Goal: Task Accomplishment & Management: Use online tool/utility

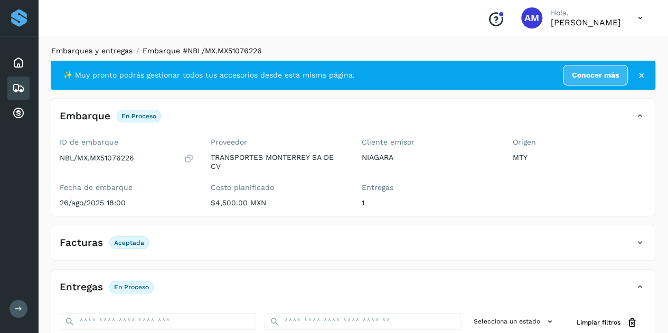
click at [105, 52] on link "Embarques y entregas" at bounding box center [91, 50] width 81 height 8
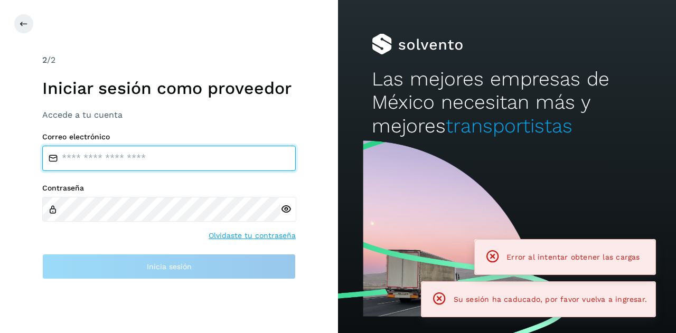
type input "**********"
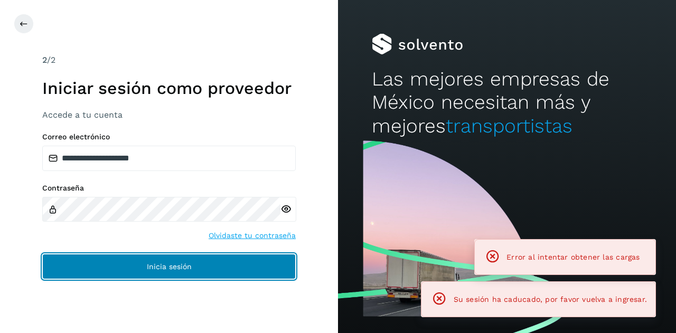
click at [161, 263] on span "Inicia sesión" at bounding box center [169, 266] width 45 height 7
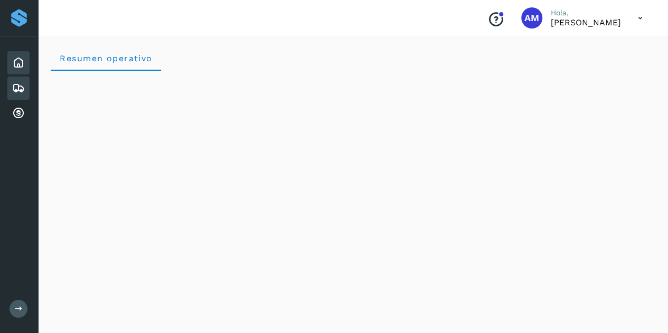
click at [23, 87] on icon at bounding box center [18, 88] width 13 height 13
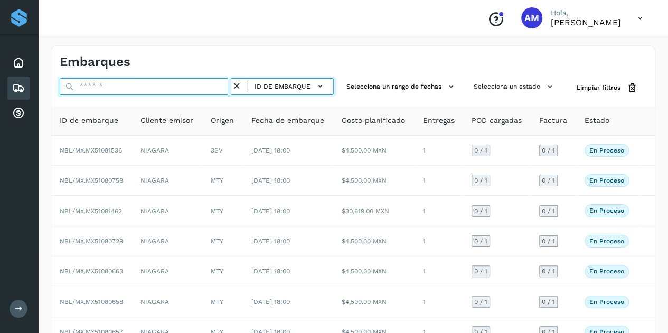
click at [100, 89] on input "text" at bounding box center [146, 86] width 172 height 17
paste input "**********"
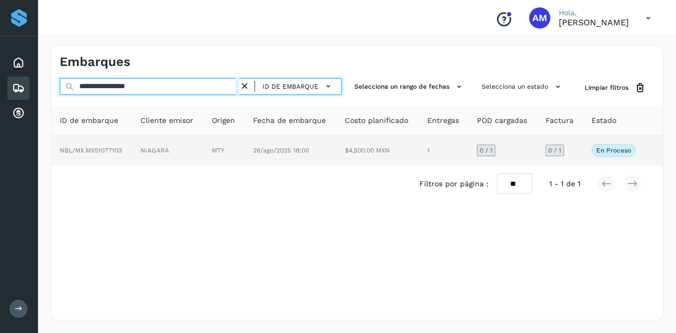
type input "**********"
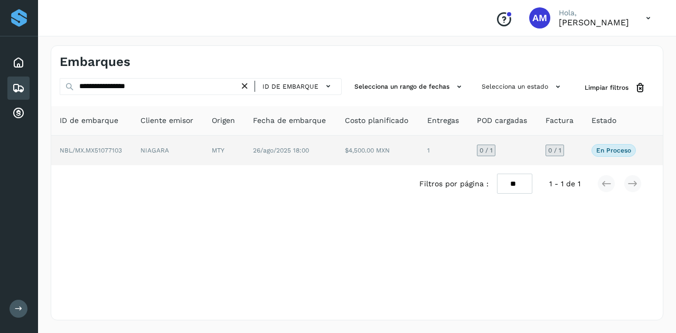
click at [173, 150] on td "NIAGARA" at bounding box center [167, 151] width 71 height 30
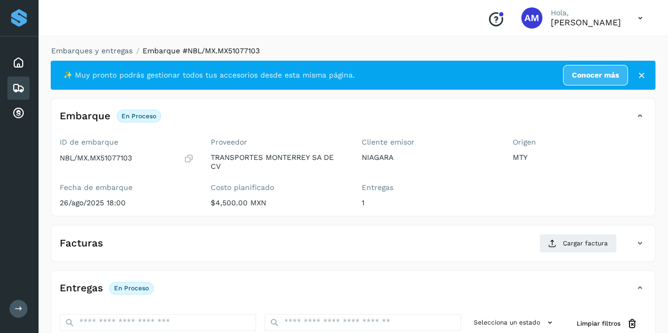
scroll to position [158, 0]
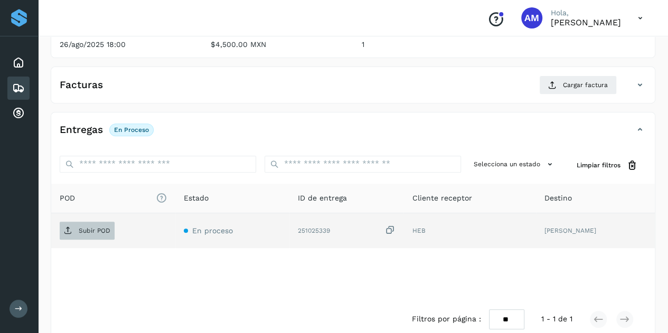
click at [98, 233] on span "Subir POD" at bounding box center [87, 230] width 55 height 17
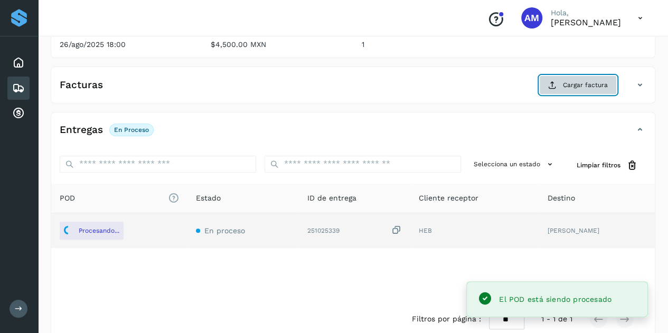
click at [554, 81] on icon at bounding box center [552, 85] width 8 height 8
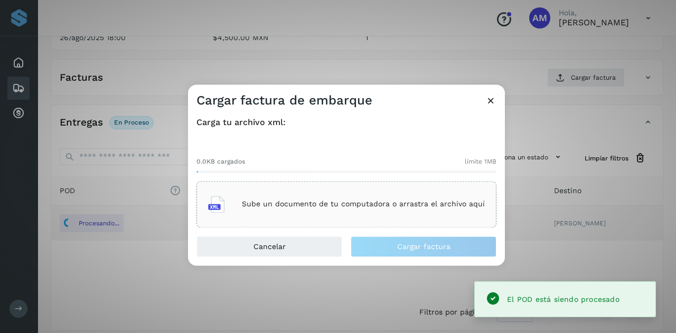
click at [346, 211] on div "Sube un documento de tu computadora o arrastra el archivo aquí" at bounding box center [346, 204] width 277 height 29
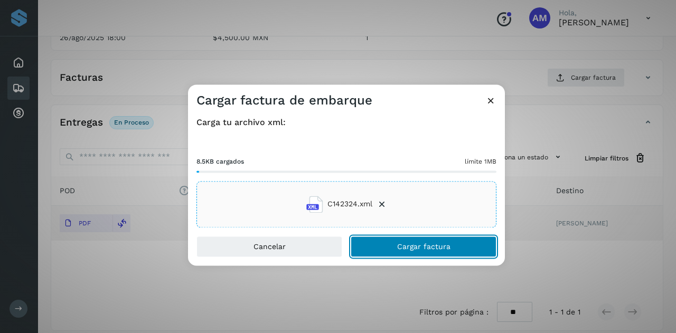
click at [371, 247] on button "Cargar factura" at bounding box center [424, 246] width 146 height 21
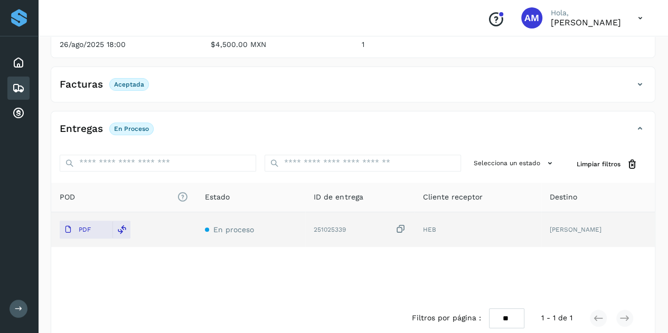
scroll to position [0, 0]
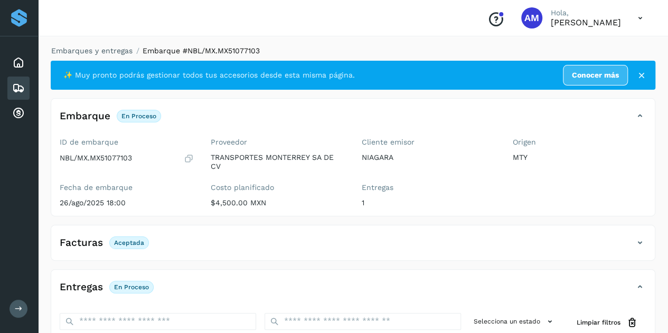
click at [106, 40] on div "Embarques y entregas Embarque #NBL/MX.MX51077103 ✨ Muy pronto podrás gestionar …" at bounding box center [353, 271] width 630 height 476
click at [105, 48] on link "Embarques y entregas" at bounding box center [91, 50] width 81 height 8
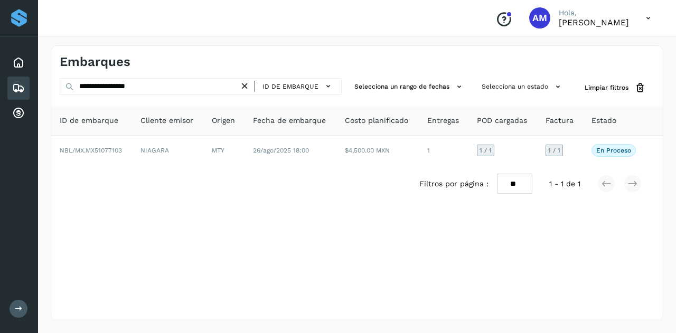
click at [247, 87] on icon at bounding box center [244, 86] width 11 height 11
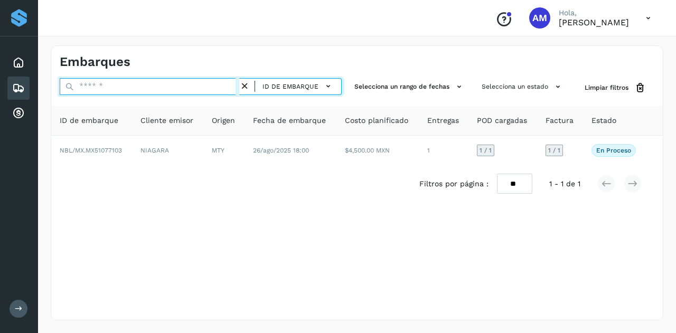
click at [231, 87] on input "text" at bounding box center [150, 86] width 180 height 17
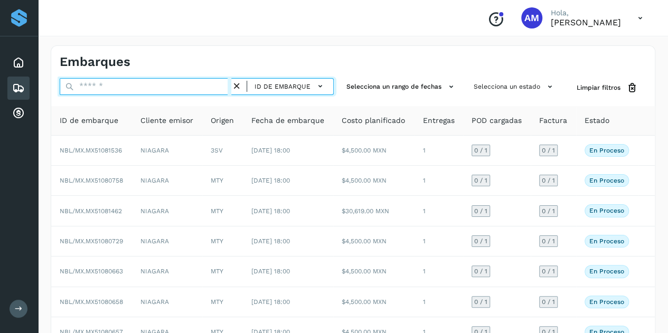
paste input "**********"
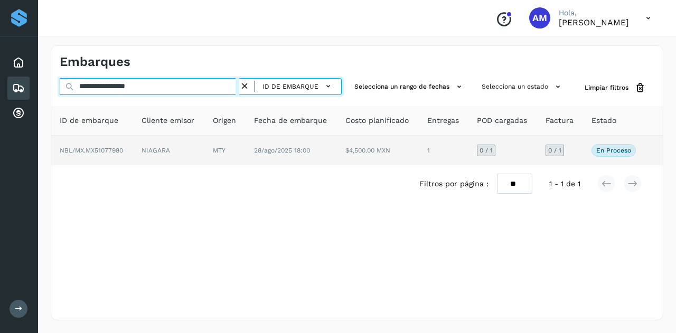
type input "**********"
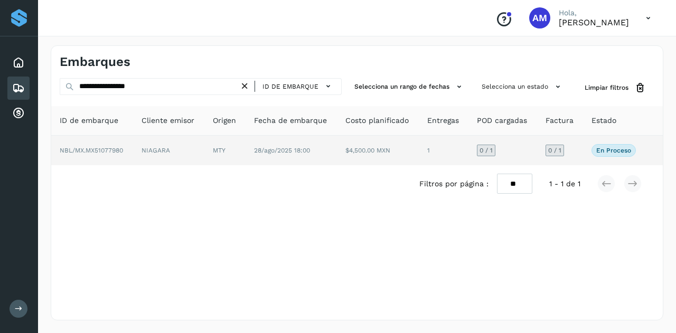
click at [191, 153] on td "NIAGARA" at bounding box center [168, 151] width 71 height 30
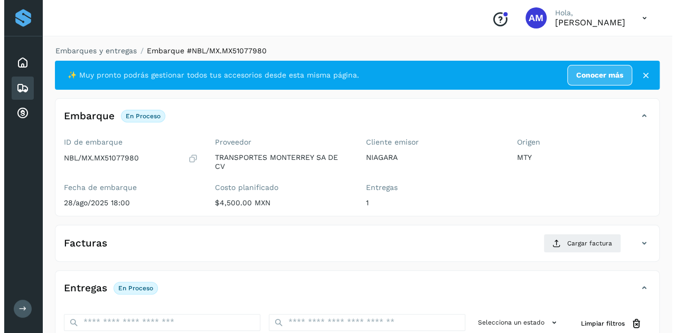
scroll to position [174, 0]
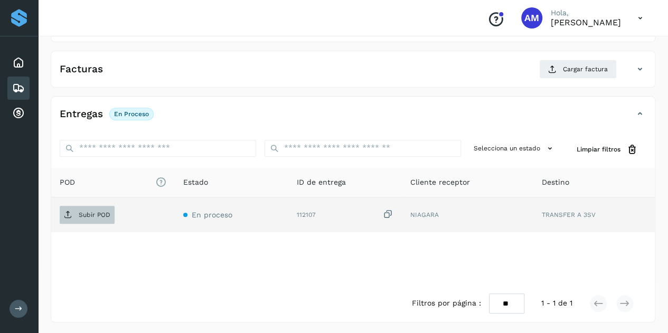
click at [89, 214] on p "Subir POD" at bounding box center [95, 214] width 32 height 7
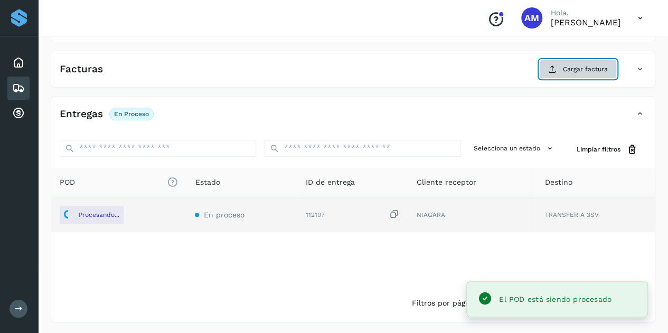
click at [562, 70] on button "Cargar factura" at bounding box center [578, 69] width 78 height 19
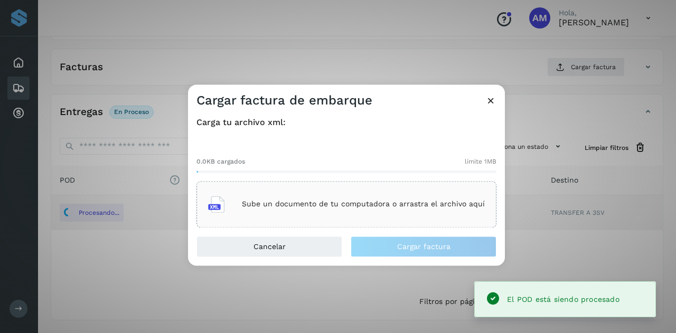
click at [388, 183] on div "Sube un documento de tu computadora o arrastra el archivo aquí" at bounding box center [346, 204] width 300 height 46
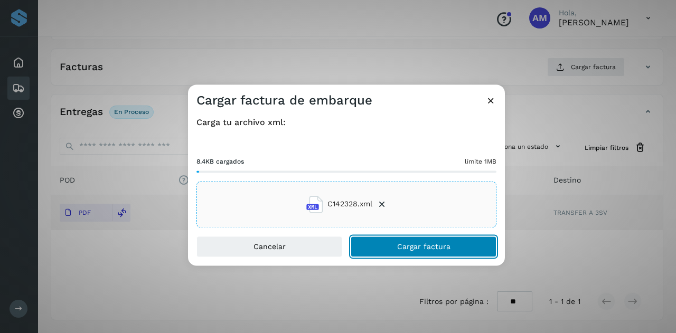
click at [370, 242] on button "Cargar factura" at bounding box center [424, 246] width 146 height 21
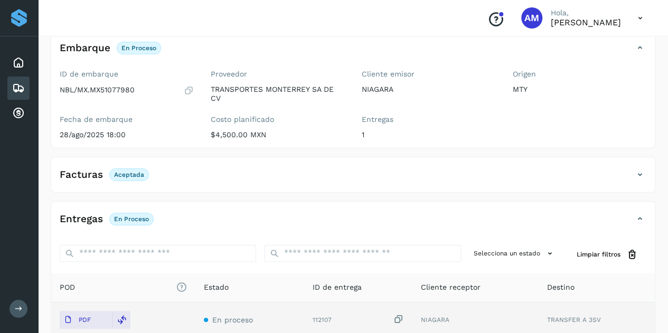
scroll to position [0, 0]
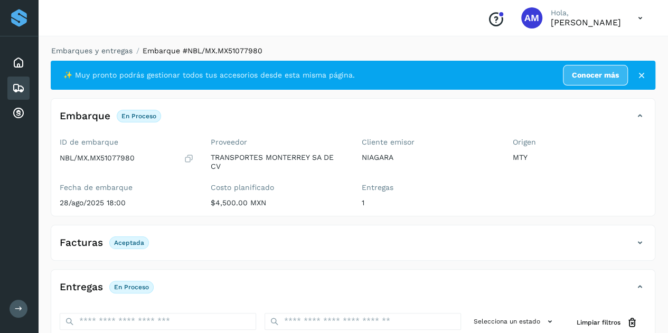
drag, startPoint x: 97, startPoint y: 52, endPoint x: 126, endPoint y: 42, distance: 31.2
click at [97, 52] on link "Embarques y entregas" at bounding box center [91, 50] width 81 height 8
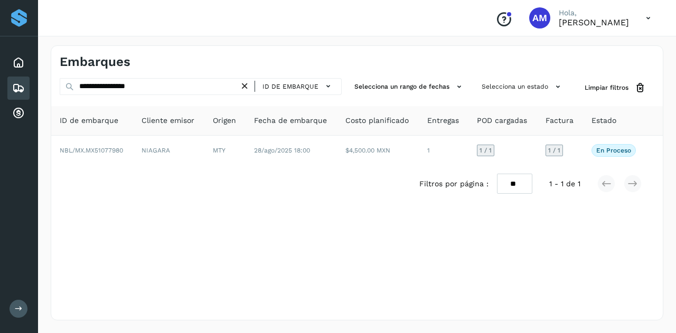
click at [246, 86] on icon at bounding box center [244, 86] width 11 height 11
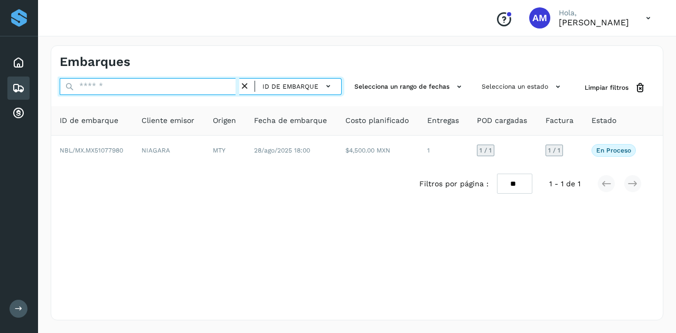
click at [216, 86] on input "text" at bounding box center [150, 86] width 180 height 17
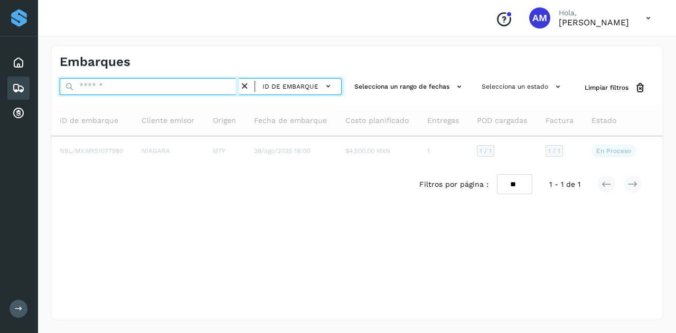
paste input "**********"
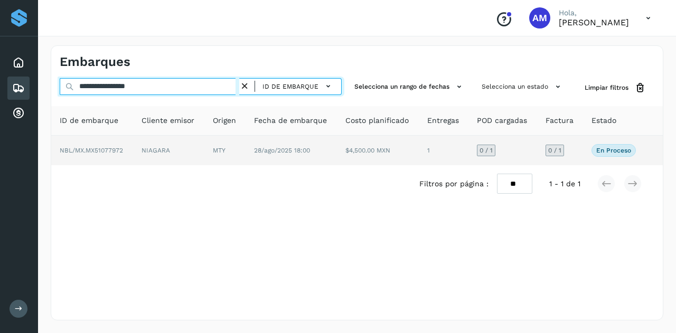
type input "**********"
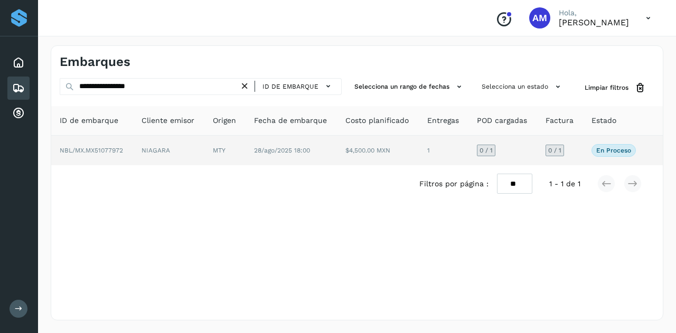
click at [158, 148] on td "NIAGARA" at bounding box center [168, 151] width 71 height 30
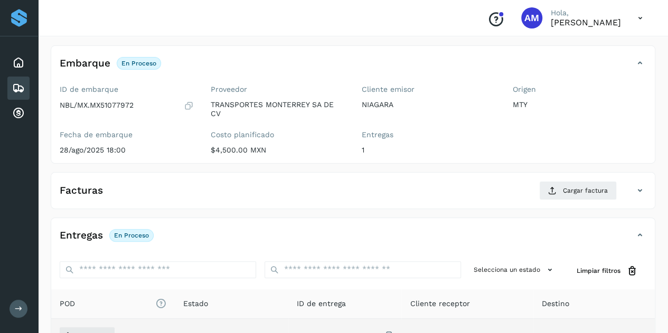
scroll to position [106, 0]
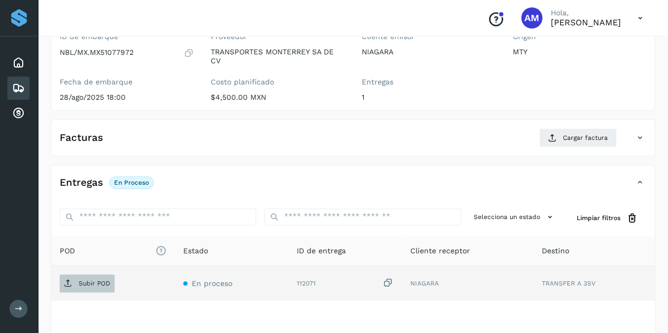
click at [105, 280] on p "Subir POD" at bounding box center [95, 283] width 32 height 7
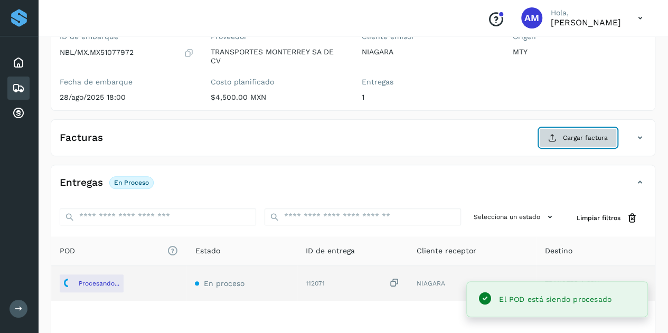
click at [560, 135] on button "Cargar factura" at bounding box center [578, 137] width 78 height 19
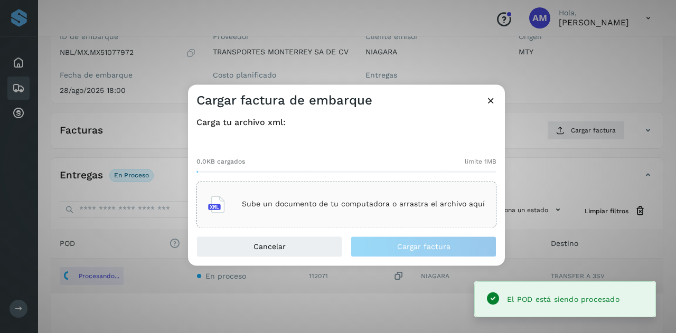
click at [384, 213] on div "Sube un documento de tu computadora o arrastra el archivo aquí" at bounding box center [346, 204] width 277 height 29
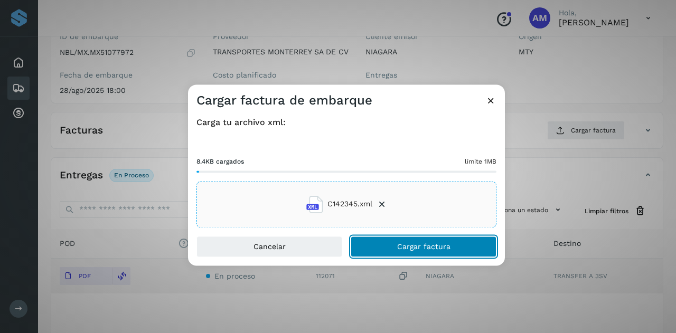
click at [383, 247] on button "Cargar factura" at bounding box center [424, 246] width 146 height 21
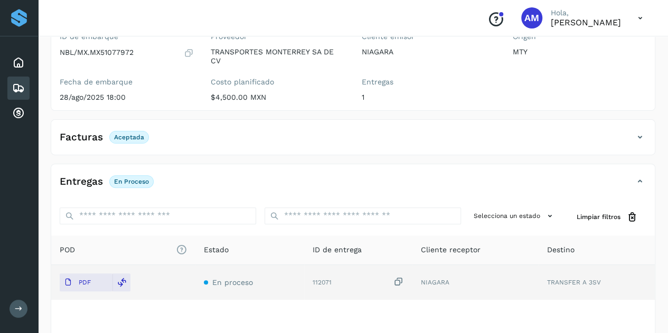
scroll to position [0, 0]
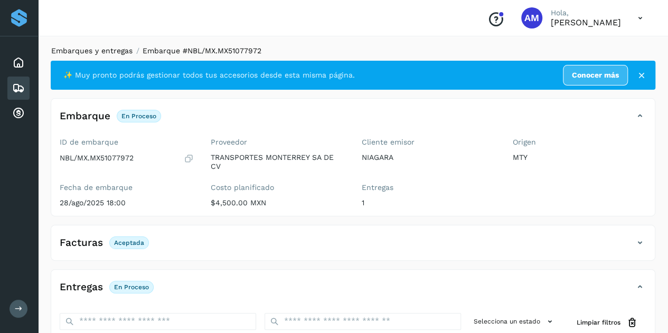
click at [90, 50] on link "Embarques y entregas" at bounding box center [91, 50] width 81 height 8
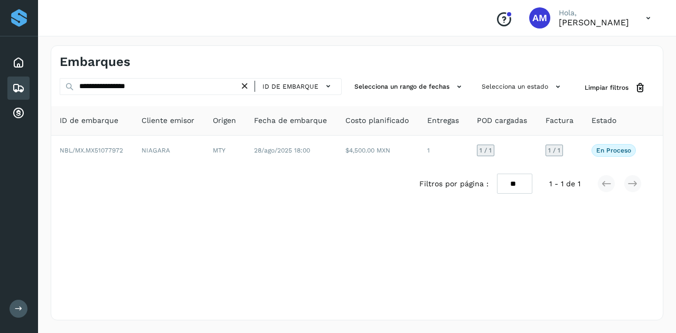
click at [249, 85] on icon at bounding box center [244, 86] width 11 height 11
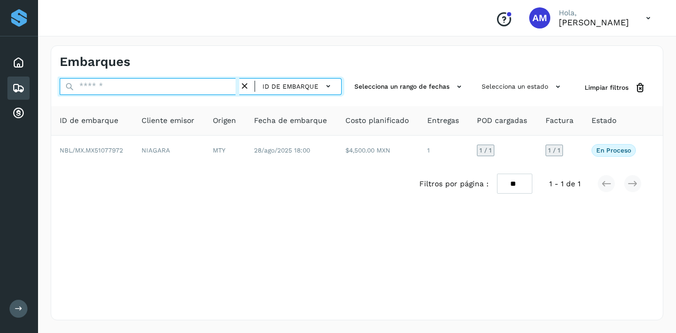
click at [228, 85] on input "text" at bounding box center [150, 86] width 180 height 17
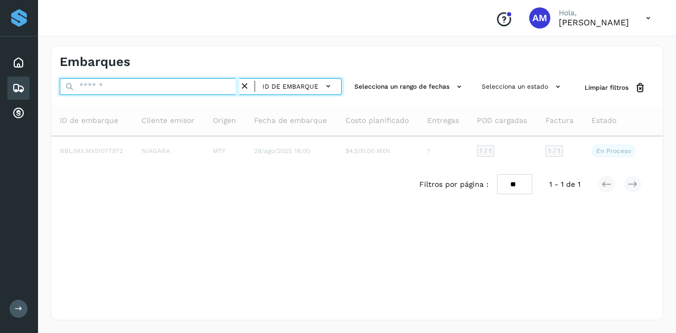
paste input "**********"
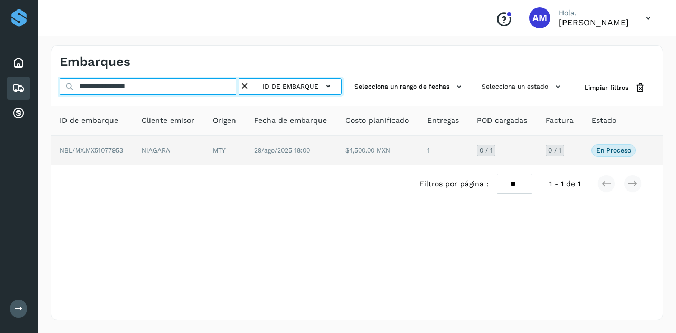
type input "**********"
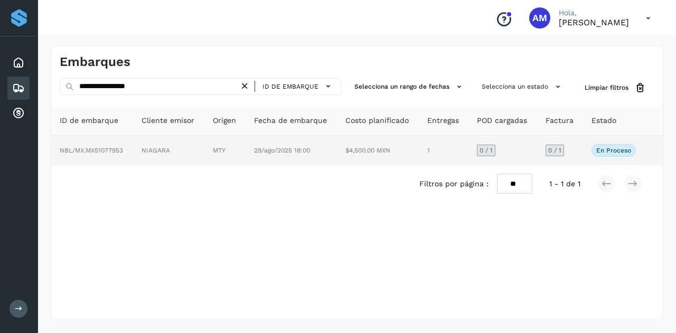
click at [132, 150] on td "NBL/MX.MX51077953" at bounding box center [92, 151] width 82 height 30
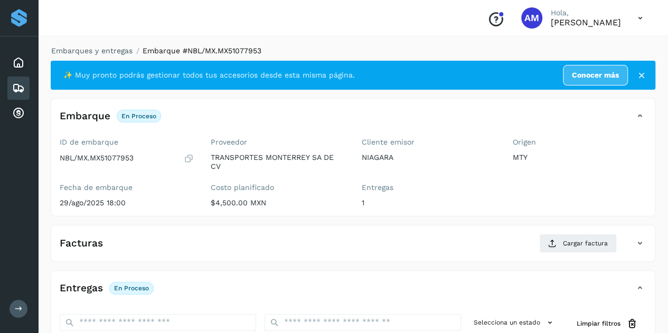
scroll to position [106, 0]
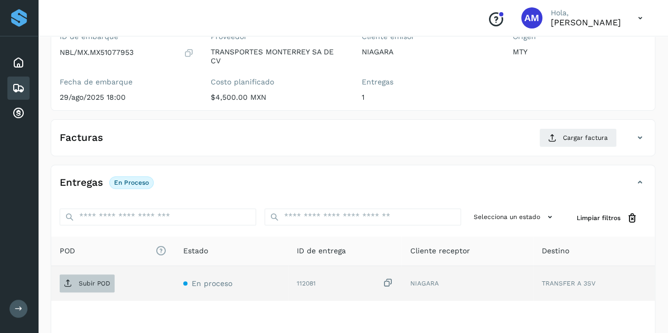
click at [88, 285] on p "Subir POD" at bounding box center [95, 283] width 32 height 7
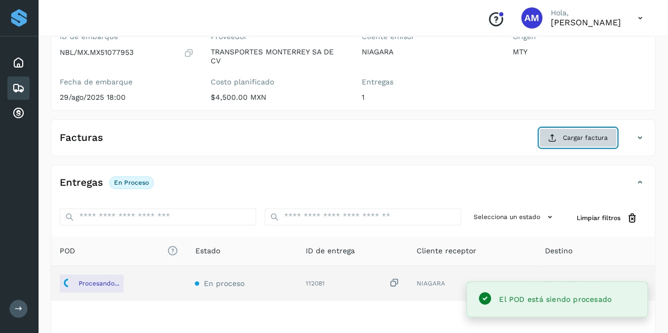
click at [569, 131] on button "Cargar factura" at bounding box center [578, 137] width 78 height 19
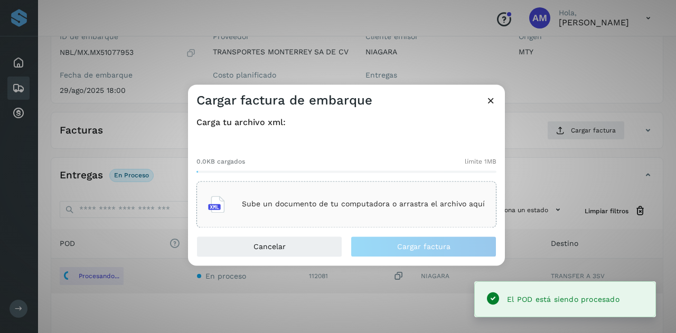
click at [375, 206] on p "Sube un documento de tu computadora o arrastra el archivo aquí" at bounding box center [363, 204] width 243 height 9
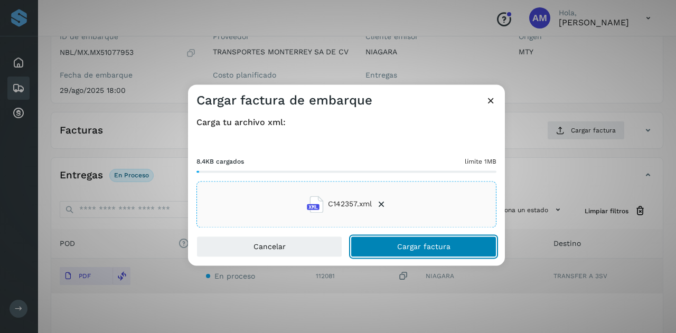
click at [376, 249] on button "Cargar factura" at bounding box center [424, 246] width 146 height 21
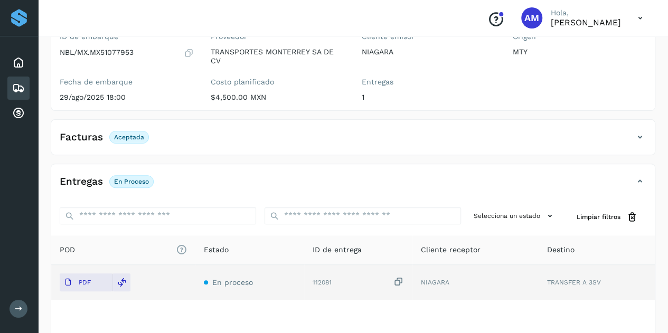
scroll to position [0, 0]
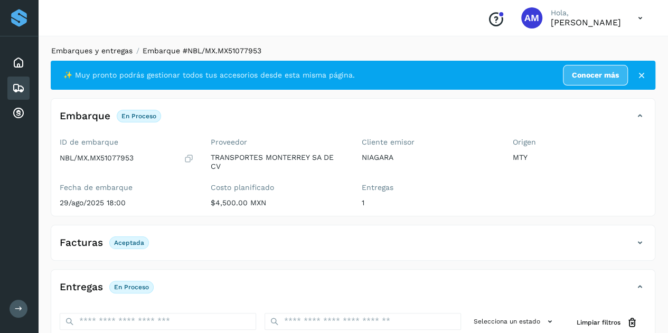
click at [93, 48] on link "Embarques y entregas" at bounding box center [91, 50] width 81 height 8
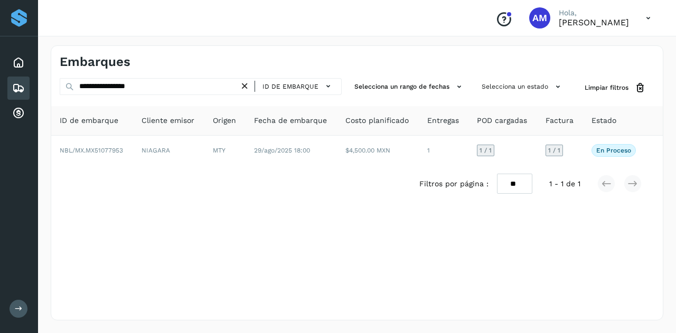
click at [246, 85] on icon at bounding box center [244, 86] width 11 height 11
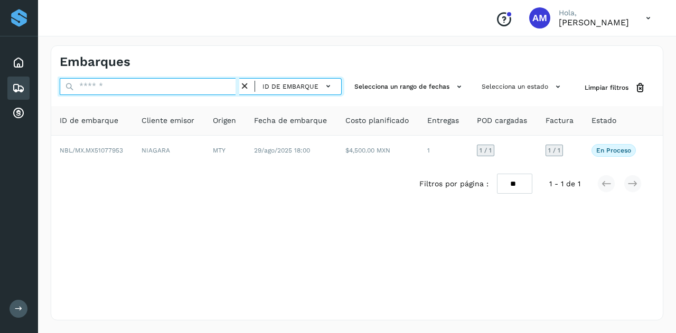
click at [219, 89] on input "text" at bounding box center [150, 86] width 180 height 17
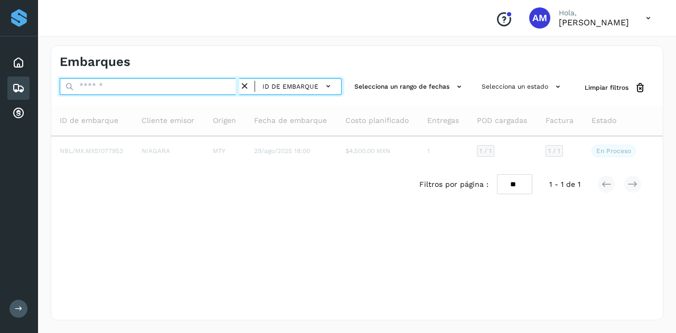
paste input "**********"
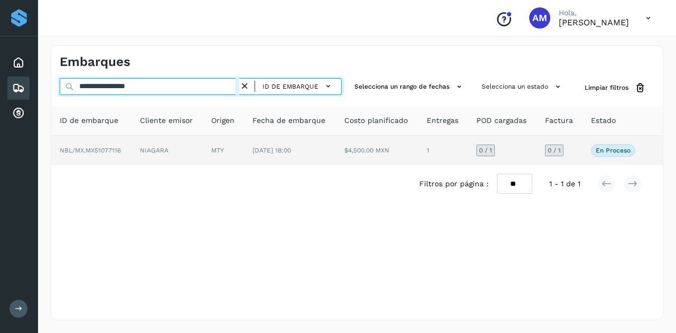
type input "**********"
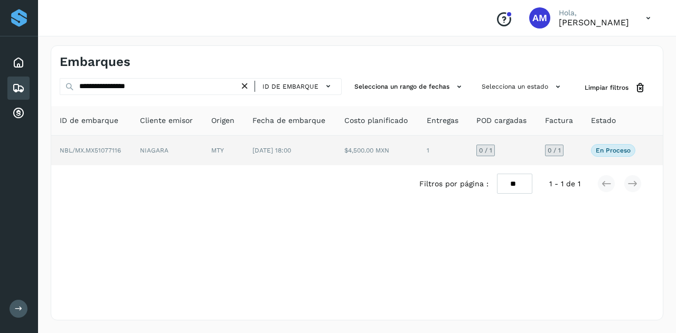
click at [243, 141] on td "MTY" at bounding box center [223, 151] width 41 height 30
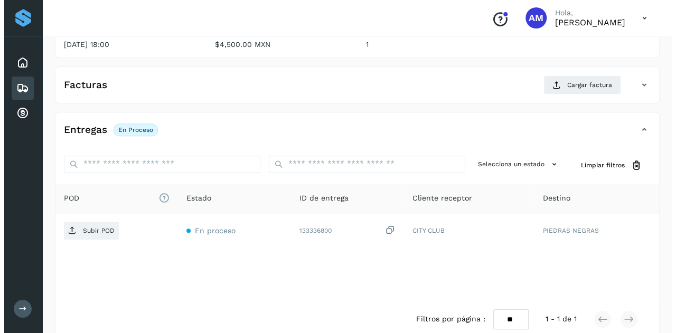
scroll to position [174, 0]
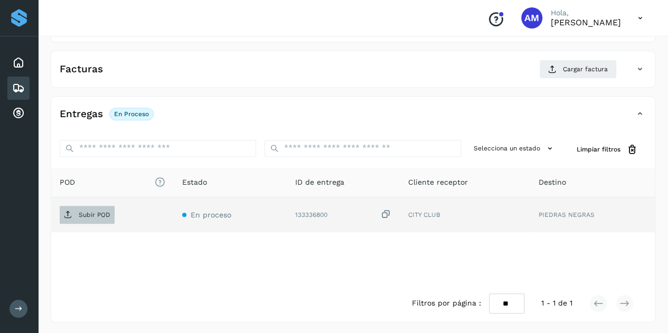
click at [110, 214] on span "Subir POD" at bounding box center [87, 214] width 55 height 17
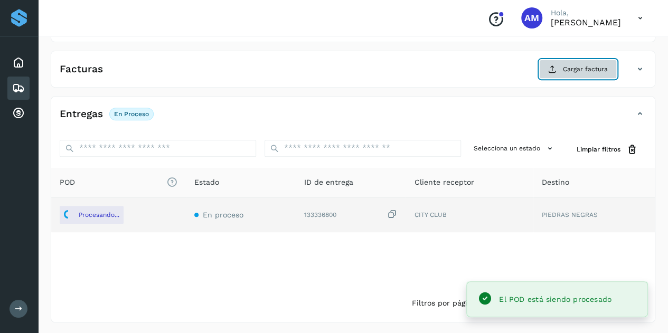
click at [583, 74] on button "Cargar factura" at bounding box center [578, 69] width 78 height 19
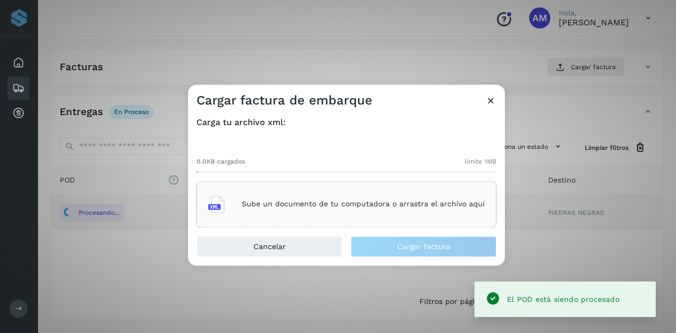
click at [383, 190] on div "Sube un documento de tu computadora o arrastra el archivo aquí" at bounding box center [346, 204] width 277 height 29
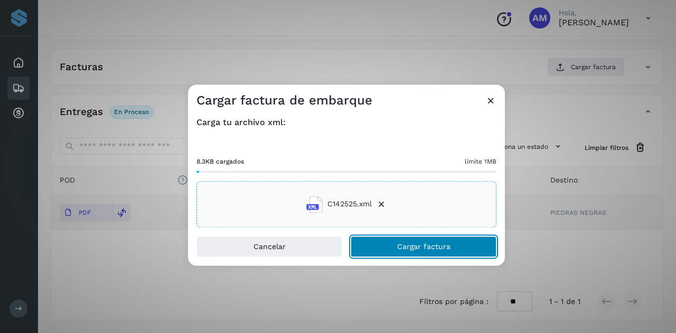
click at [386, 250] on button "Cargar factura" at bounding box center [424, 246] width 146 height 21
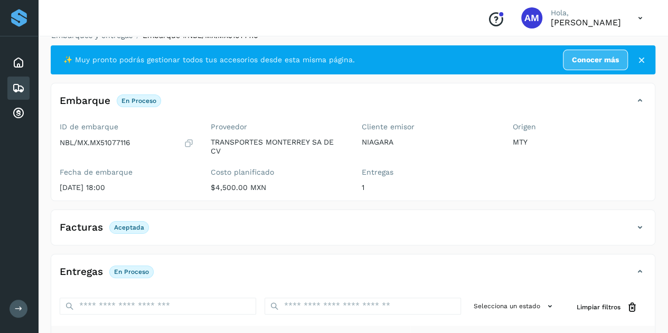
scroll to position [0, 0]
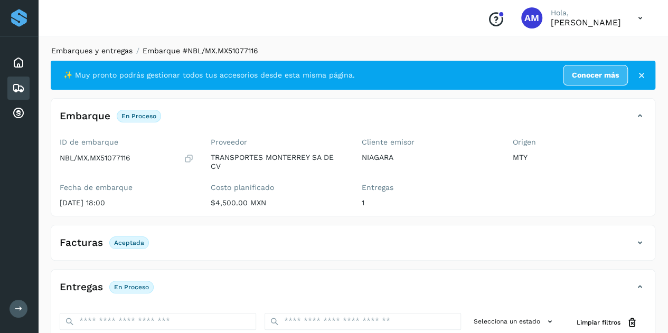
click at [78, 51] on link "Embarques y entregas" at bounding box center [91, 50] width 81 height 8
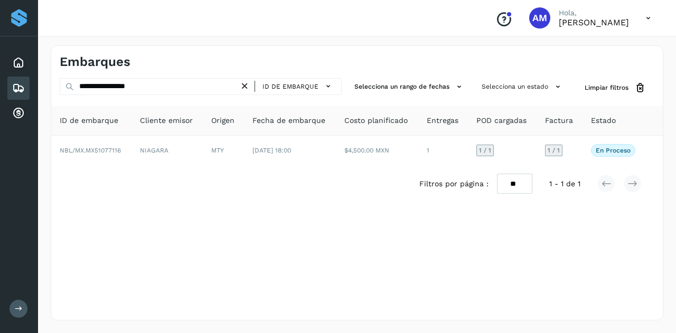
click at [249, 88] on icon at bounding box center [244, 86] width 11 height 11
click at [243, 87] on icon at bounding box center [244, 86] width 11 height 11
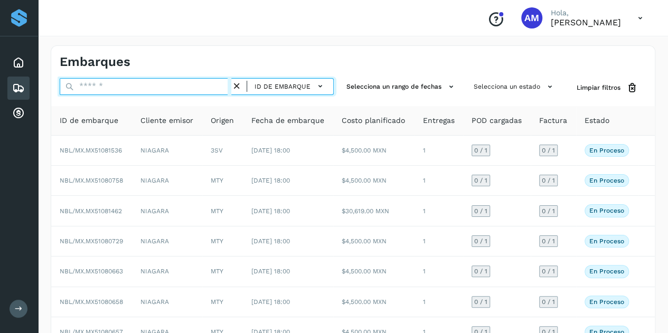
click at [219, 87] on input "text" at bounding box center [146, 86] width 172 height 17
paste input "**********"
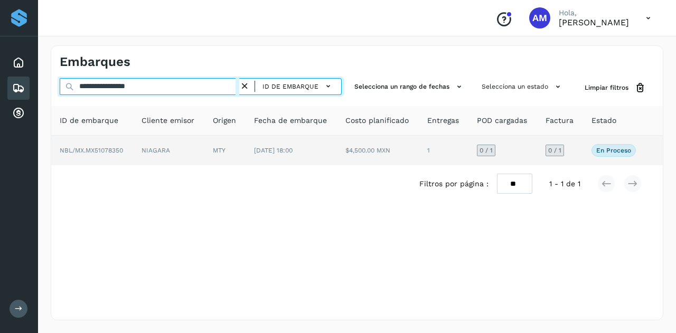
type input "**********"
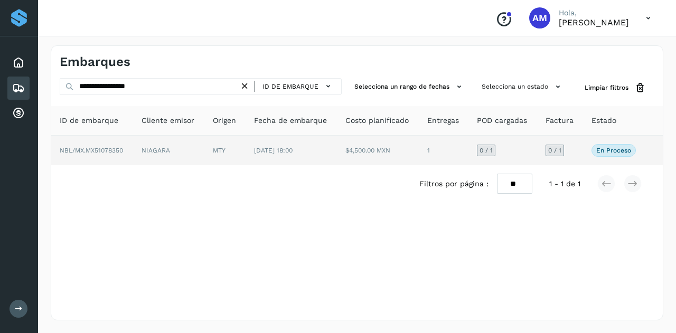
click at [205, 153] on td "MTY" at bounding box center [224, 151] width 41 height 30
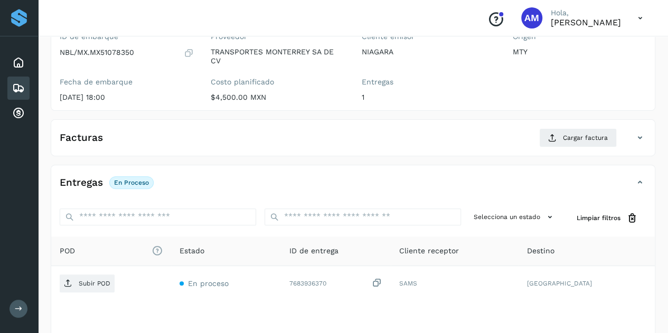
scroll to position [158, 0]
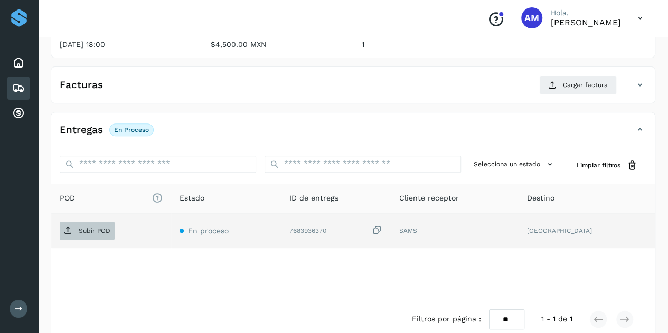
click at [92, 222] on span "Subir POD" at bounding box center [87, 230] width 55 height 17
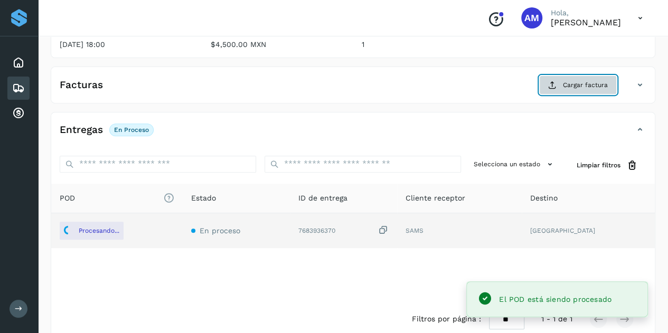
click at [562, 89] on button "Cargar factura" at bounding box center [578, 85] width 78 height 19
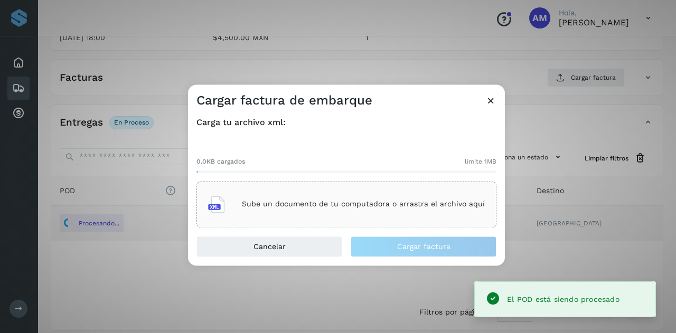
click at [226, 193] on div "Sube un documento de tu computadora o arrastra el archivo aquí" at bounding box center [346, 204] width 277 height 29
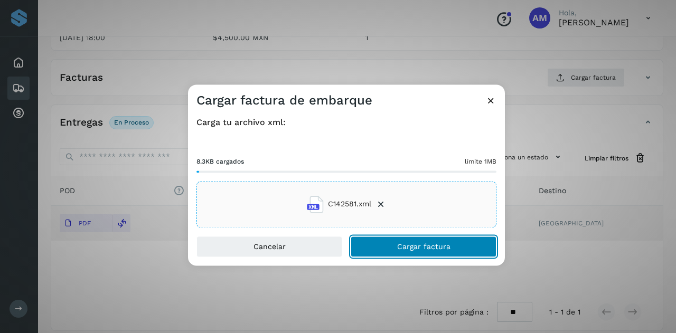
click at [400, 250] on span "Cargar factura" at bounding box center [423, 246] width 53 height 7
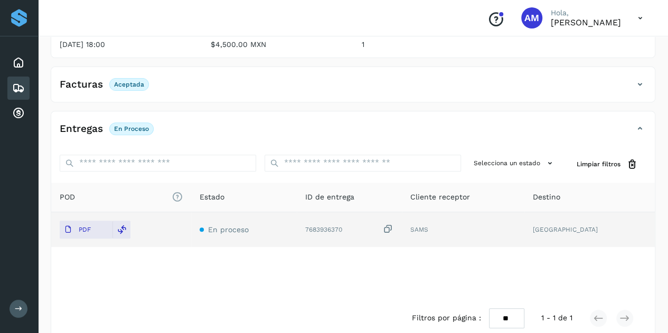
scroll to position [0, 0]
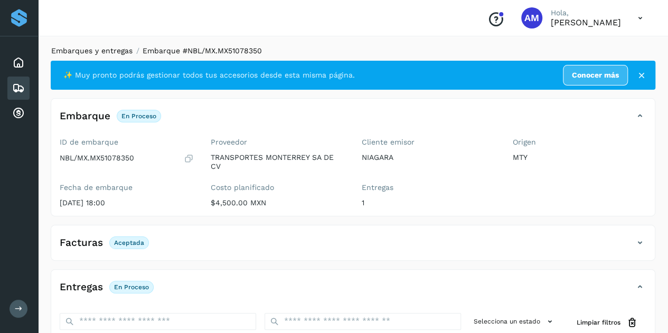
click at [82, 49] on link "Embarques y entregas" at bounding box center [91, 50] width 81 height 8
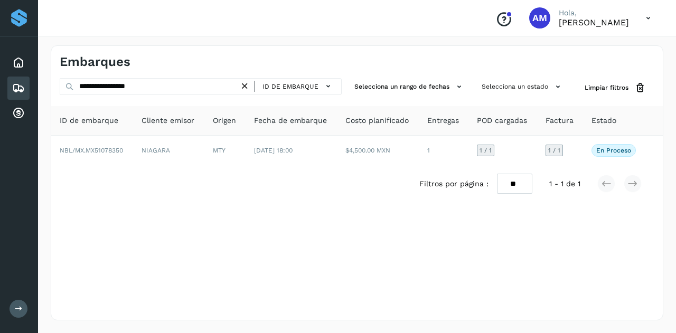
drag, startPoint x: 248, startPoint y: 86, endPoint x: 212, endPoint y: 89, distance: 35.5
click at [247, 86] on icon at bounding box center [244, 86] width 11 height 11
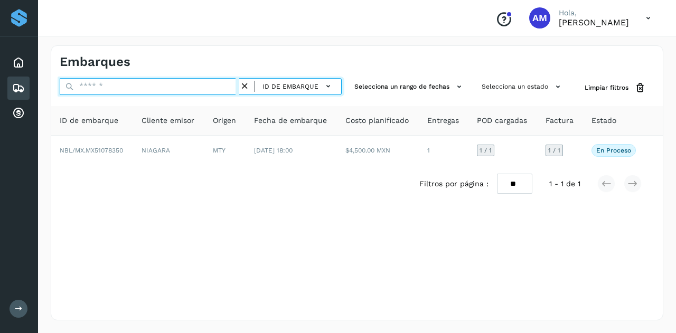
click at [212, 89] on input "text" at bounding box center [150, 86] width 180 height 17
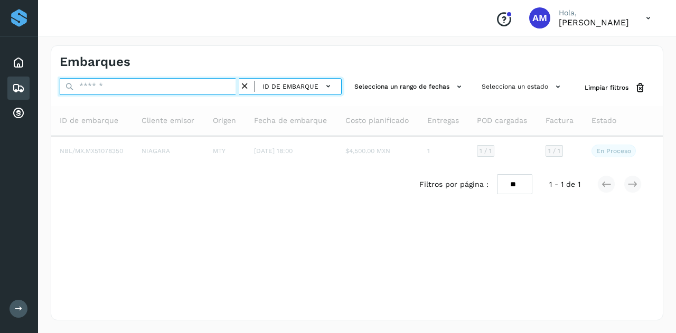
paste input "**********"
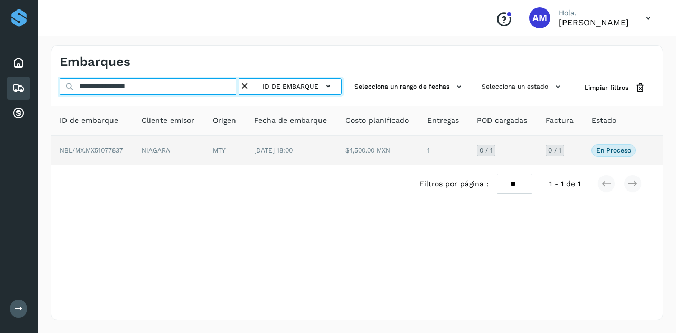
type input "**********"
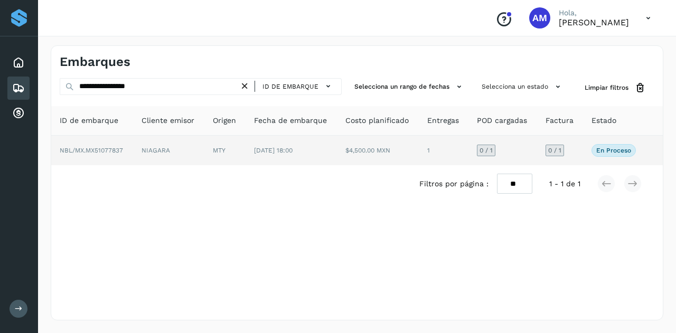
click at [184, 142] on td "NIAGARA" at bounding box center [168, 151] width 71 height 30
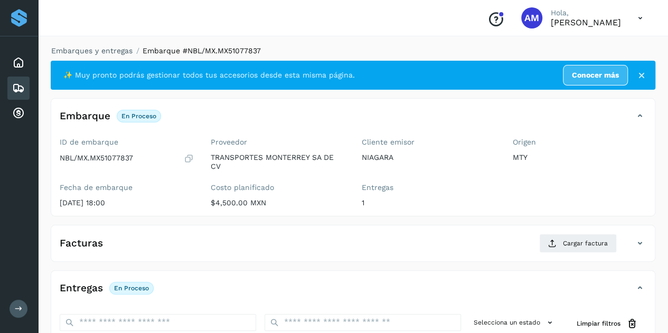
scroll to position [158, 0]
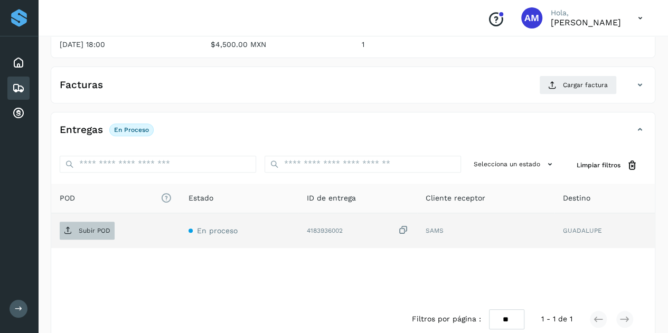
click at [103, 227] on p "Subir POD" at bounding box center [95, 230] width 32 height 7
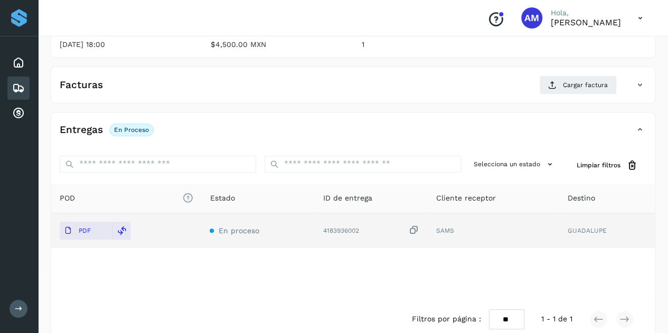
scroll to position [0, 0]
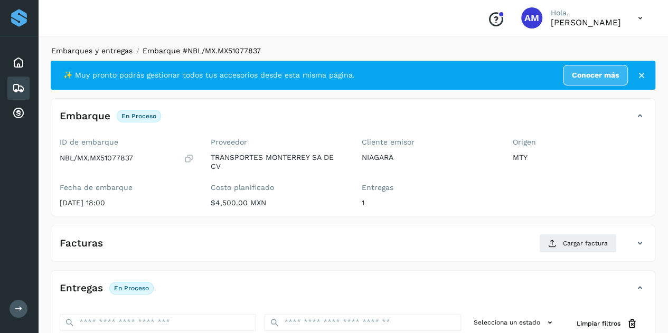
click at [108, 52] on link "Embarques y entregas" at bounding box center [91, 50] width 81 height 8
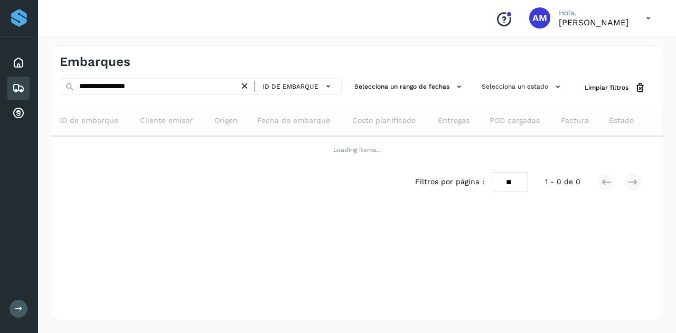
click at [246, 85] on icon at bounding box center [244, 86] width 11 height 11
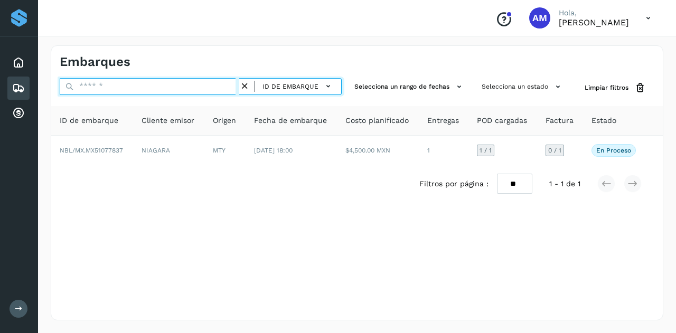
click at [215, 85] on input "text" at bounding box center [150, 86] width 180 height 17
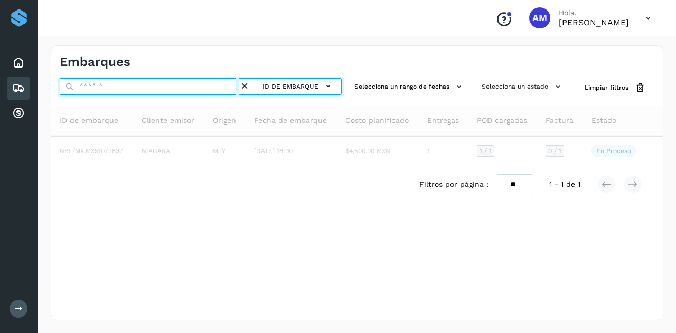
paste input "**********"
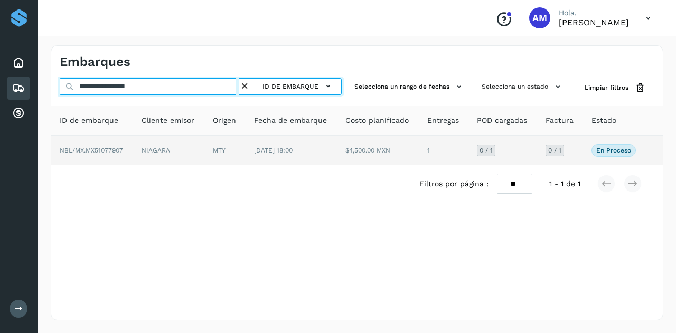
type input "**********"
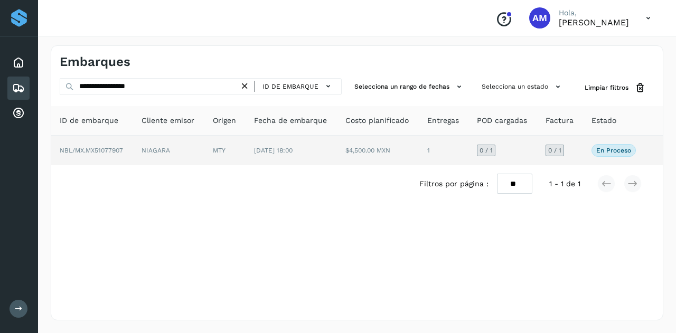
click at [223, 147] on td "MTY" at bounding box center [224, 151] width 41 height 30
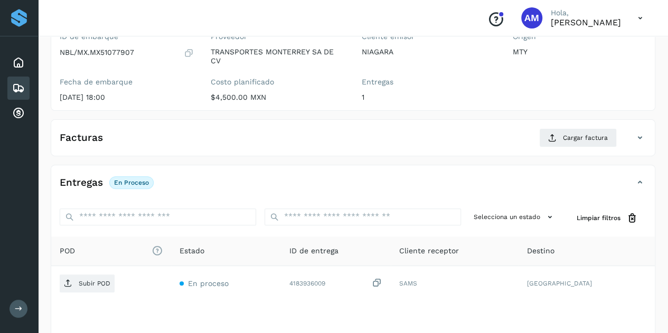
scroll to position [158, 0]
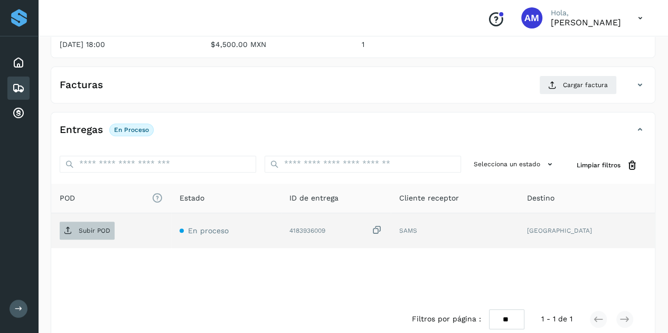
click at [112, 228] on span "Subir POD" at bounding box center [87, 230] width 55 height 17
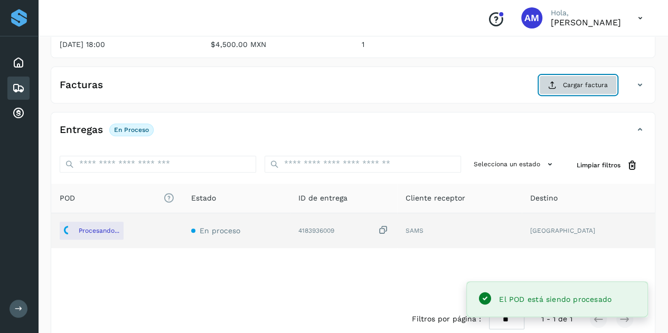
click at [556, 89] on button "Cargar factura" at bounding box center [578, 85] width 78 height 19
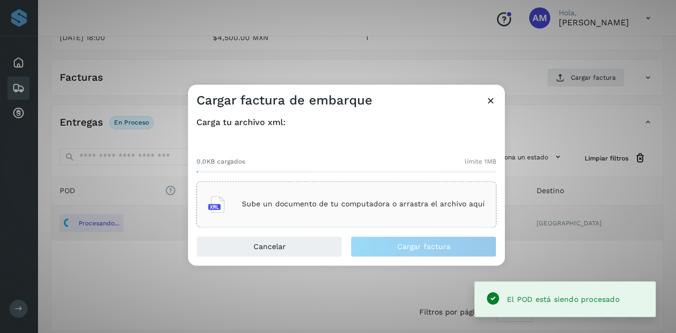
click at [410, 185] on div "Sube un documento de tu computadora o arrastra el archivo aquí" at bounding box center [346, 204] width 300 height 46
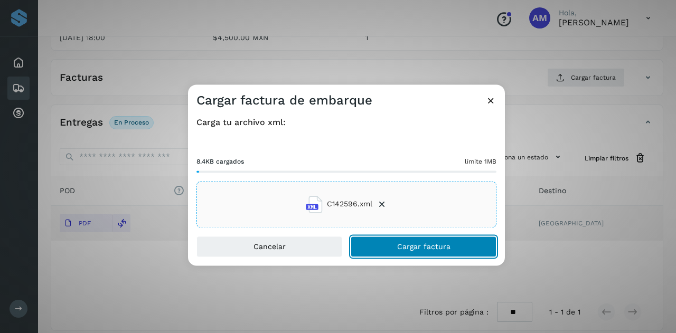
click at [383, 249] on button "Cargar factura" at bounding box center [424, 246] width 146 height 21
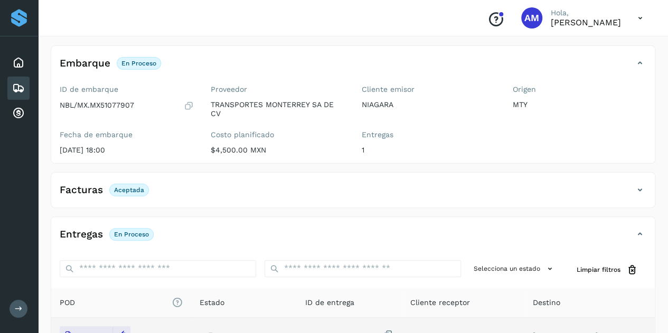
scroll to position [0, 0]
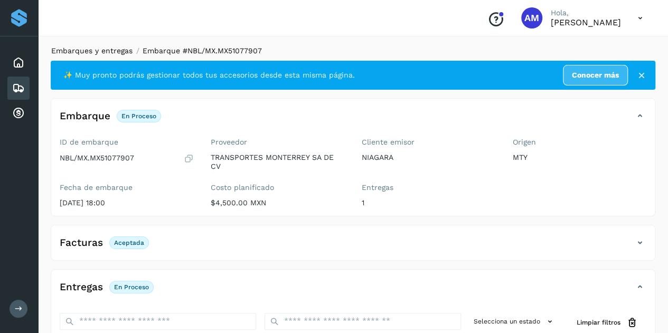
click at [115, 53] on link "Embarques y entregas" at bounding box center [91, 50] width 81 height 8
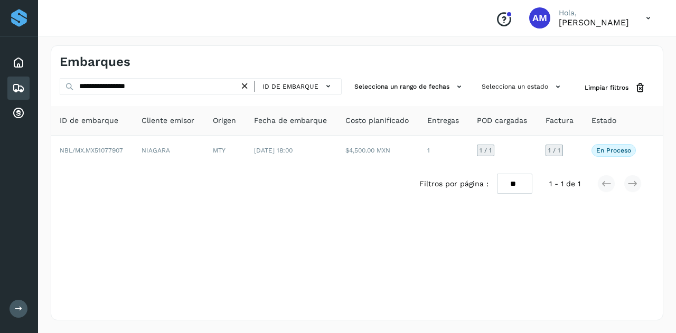
click at [244, 87] on icon at bounding box center [244, 86] width 11 height 11
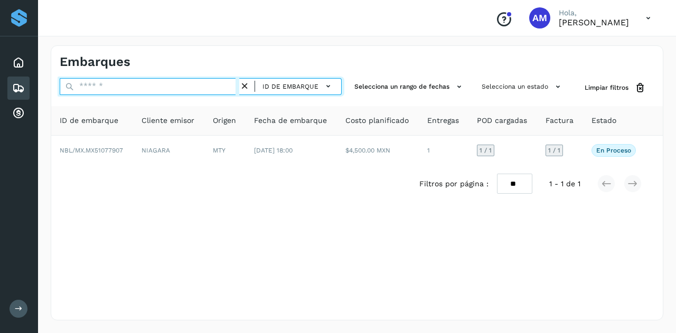
click at [205, 87] on input "text" at bounding box center [150, 86] width 180 height 17
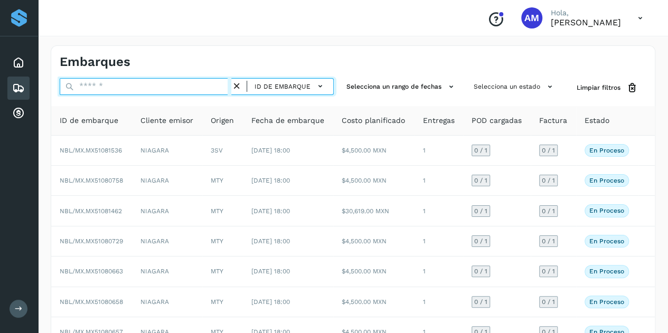
paste input "**********"
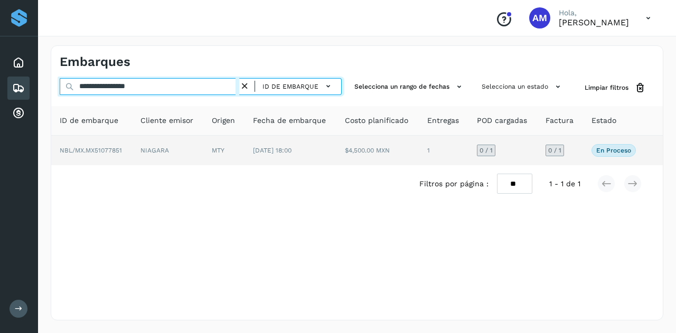
type input "**********"
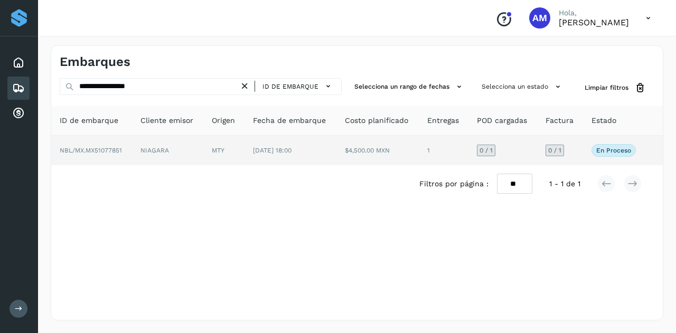
click at [257, 154] on span "[DATE] 18:00" at bounding box center [272, 150] width 39 height 7
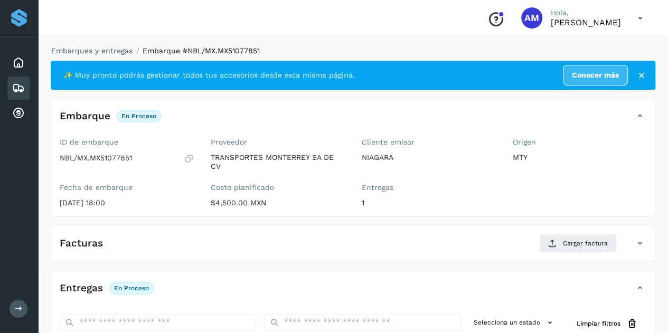
scroll to position [158, 0]
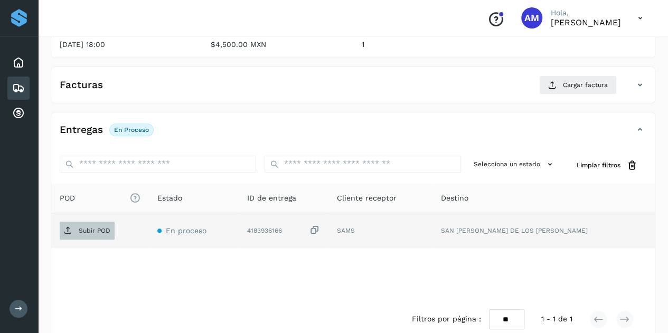
click at [103, 229] on p "Subir POD" at bounding box center [95, 230] width 32 height 7
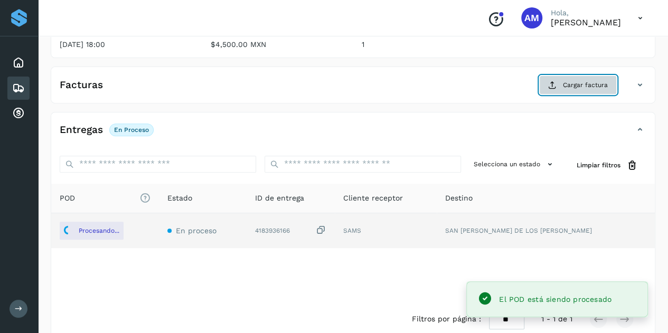
click at [556, 82] on icon at bounding box center [552, 85] width 8 height 8
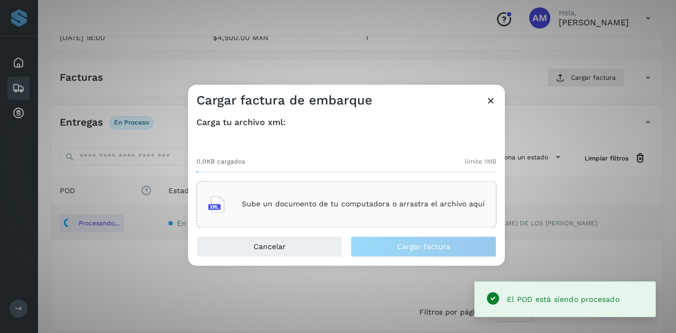
click at [364, 209] on div "Sube un documento de tu computadora o arrastra el archivo aquí" at bounding box center [346, 204] width 277 height 29
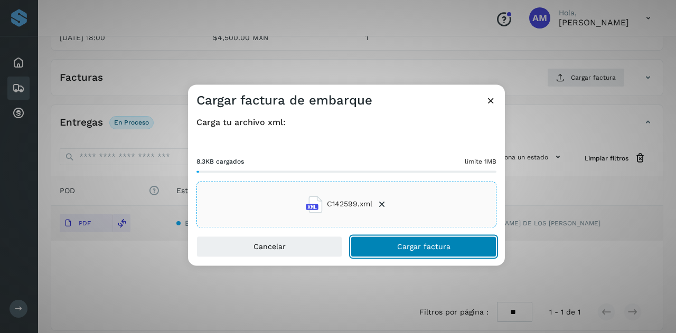
click at [379, 248] on button "Cargar factura" at bounding box center [424, 246] width 146 height 21
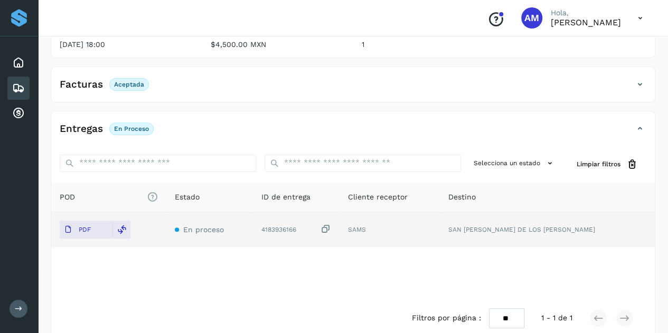
scroll to position [0, 0]
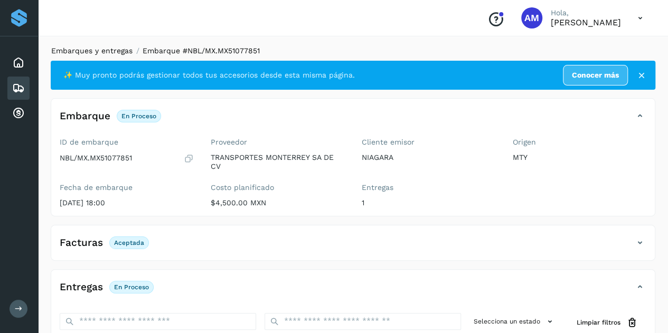
click at [111, 52] on link "Embarques y entregas" at bounding box center [91, 50] width 81 height 8
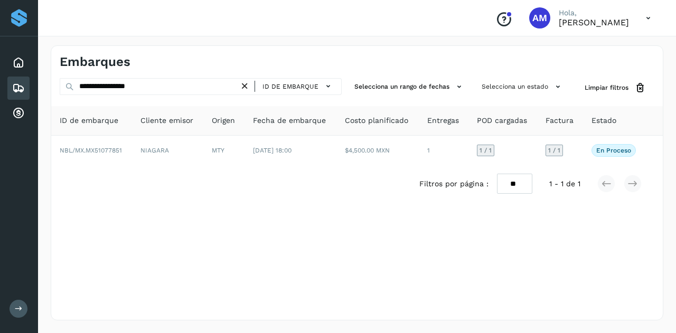
click at [246, 86] on icon at bounding box center [244, 86] width 11 height 11
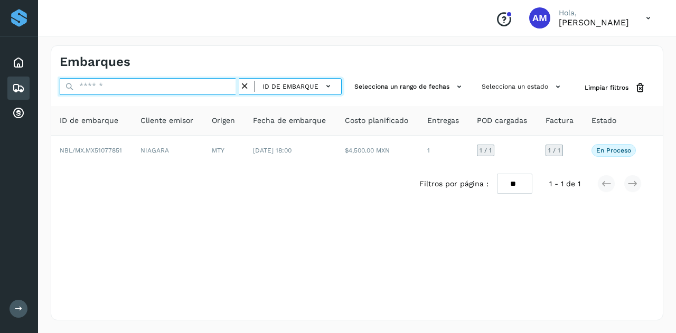
click at [225, 85] on input "text" at bounding box center [150, 86] width 180 height 17
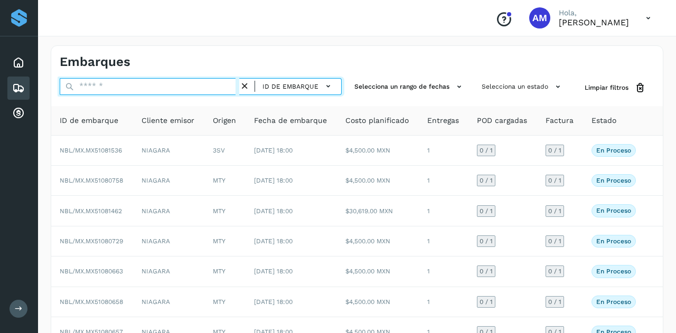
paste input "**********"
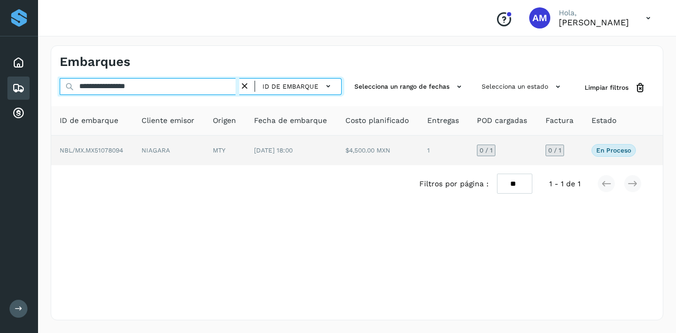
type input "**********"
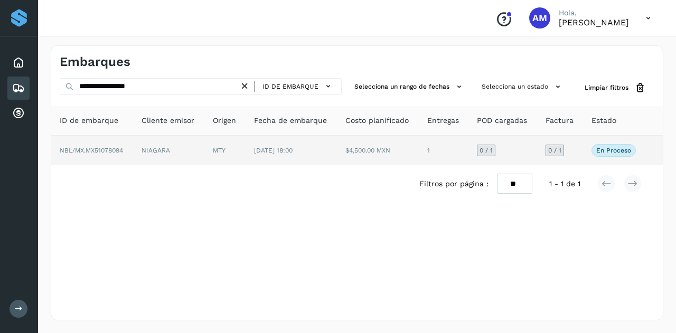
click at [188, 137] on td "NIAGARA" at bounding box center [168, 151] width 71 height 30
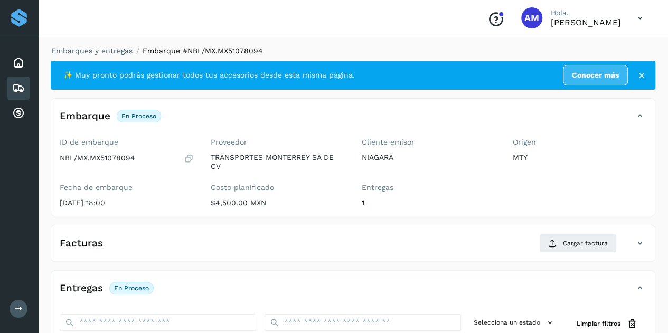
scroll to position [106, 0]
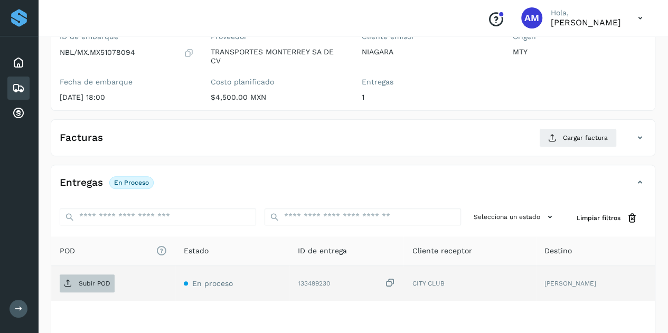
click at [89, 282] on p "Subir POD" at bounding box center [95, 283] width 32 height 7
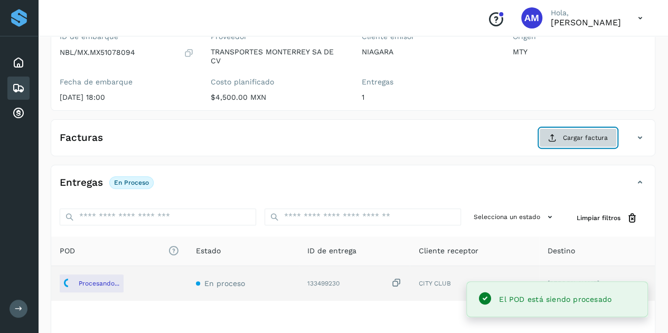
click at [593, 137] on span "Cargar factura" at bounding box center [585, 138] width 45 height 10
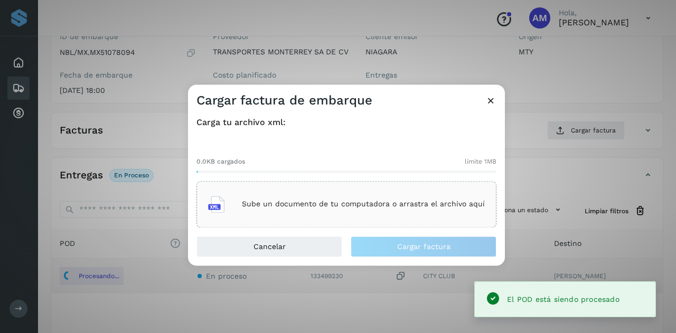
click at [364, 203] on p "Sube un documento de tu computadora o arrastra el archivo aquí" at bounding box center [363, 204] width 243 height 9
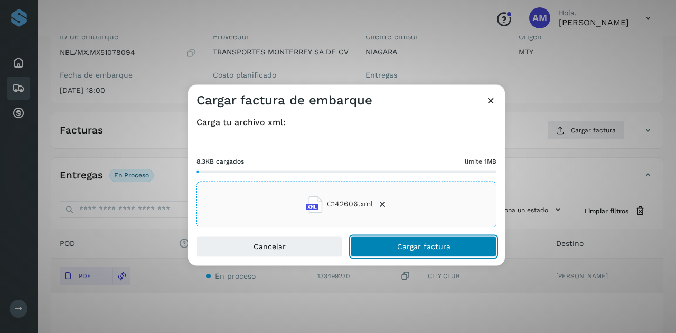
click at [394, 248] on button "Cargar factura" at bounding box center [424, 246] width 146 height 21
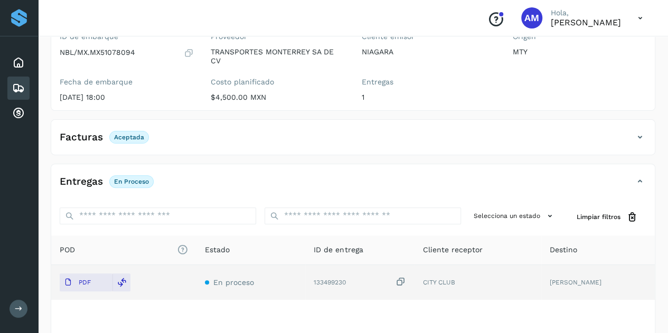
scroll to position [0, 0]
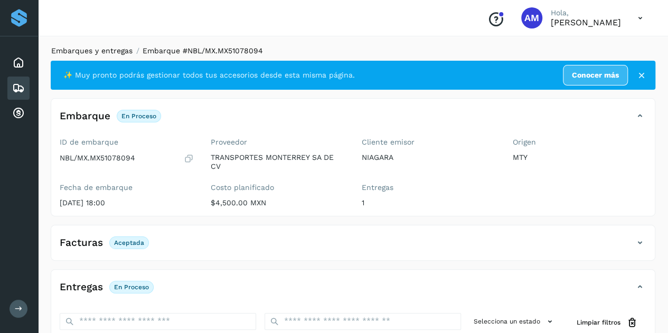
click at [106, 50] on link "Embarques y entregas" at bounding box center [91, 50] width 81 height 8
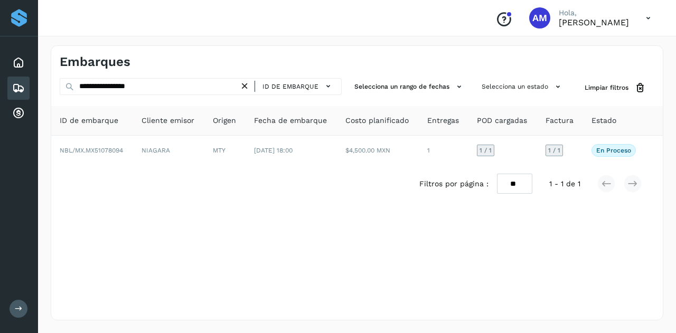
click at [247, 87] on icon at bounding box center [244, 86] width 11 height 11
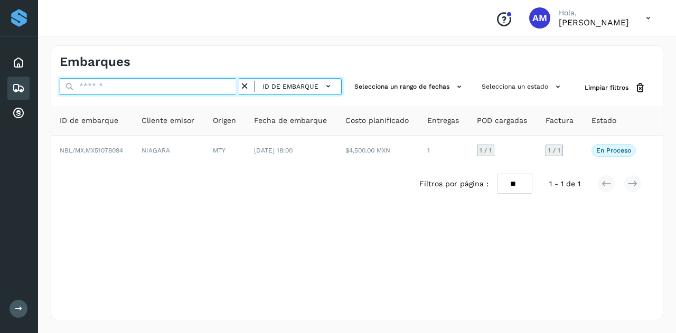
click at [203, 89] on input "text" at bounding box center [150, 86] width 180 height 17
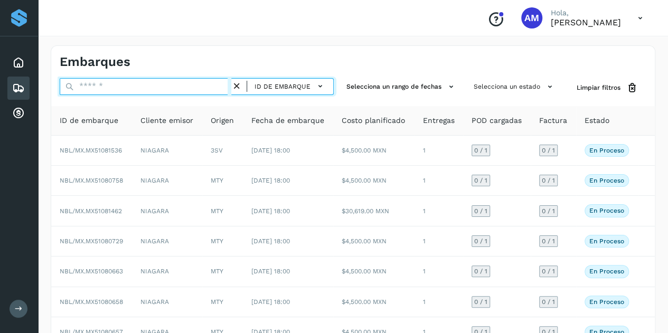
paste input "**********"
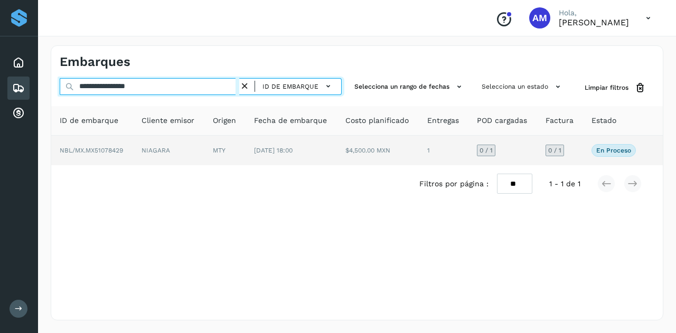
type input "**********"
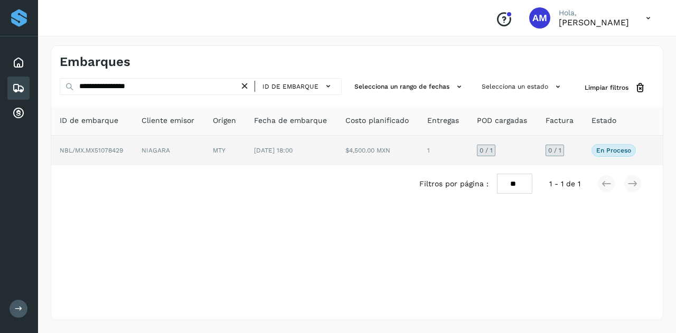
click at [188, 155] on td "NIAGARA" at bounding box center [168, 151] width 71 height 30
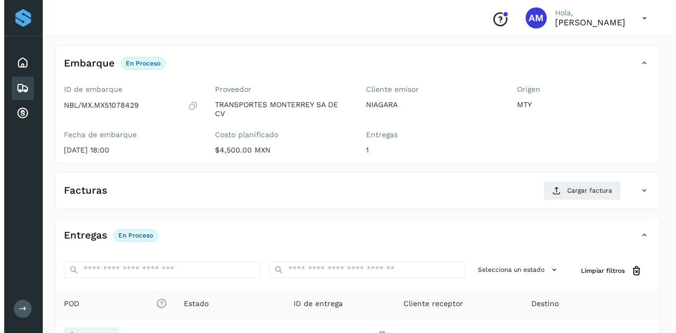
scroll to position [174, 0]
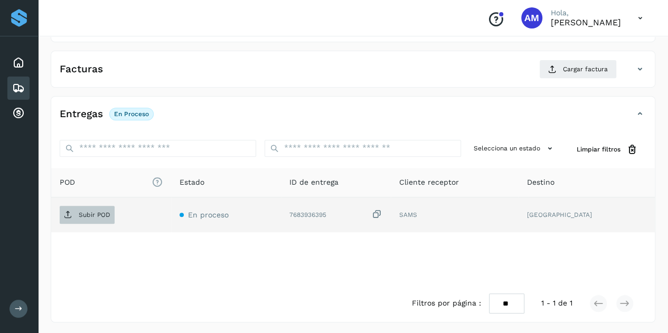
click at [90, 214] on p "Subir POD" at bounding box center [95, 214] width 32 height 7
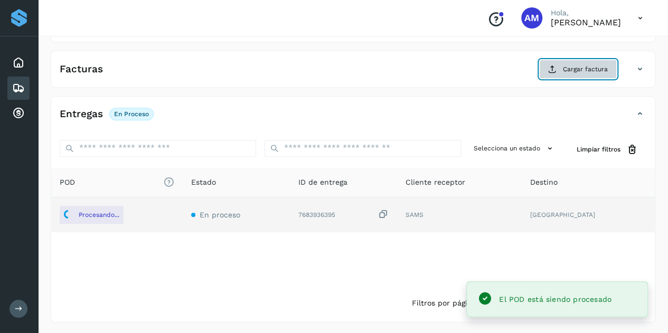
click at [556, 65] on icon at bounding box center [552, 69] width 8 height 8
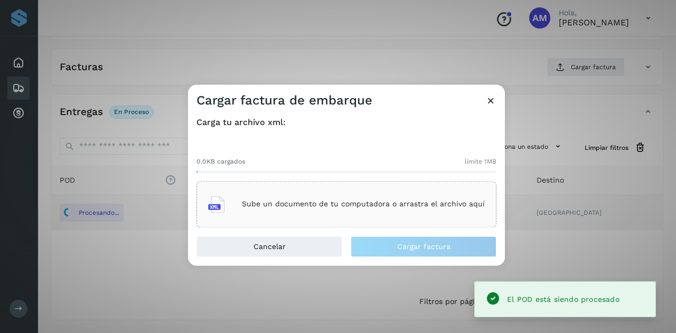
click at [355, 199] on div "Sube un documento de tu computadora o arrastra el archivo aquí" at bounding box center [346, 204] width 277 height 29
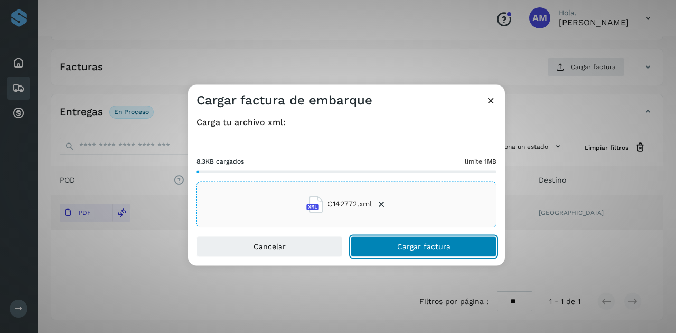
click at [402, 248] on span "Cargar factura" at bounding box center [423, 246] width 53 height 7
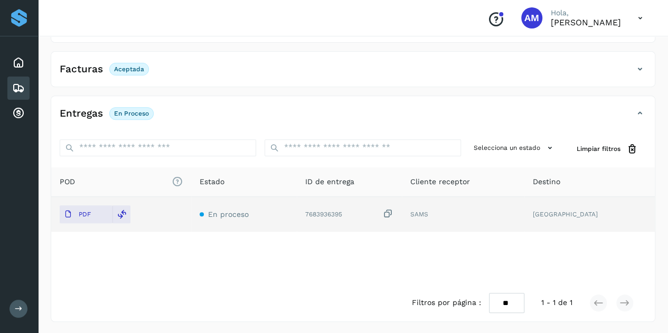
scroll to position [0, 0]
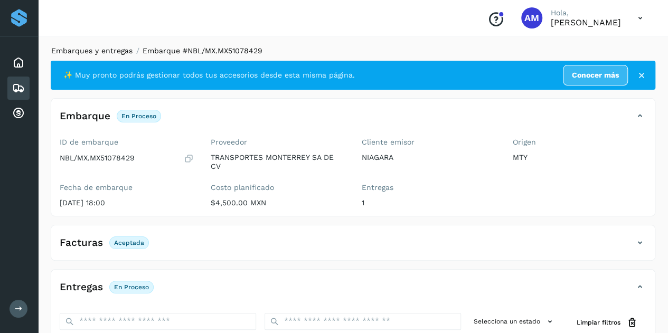
click at [109, 50] on link "Embarques y entregas" at bounding box center [91, 50] width 81 height 8
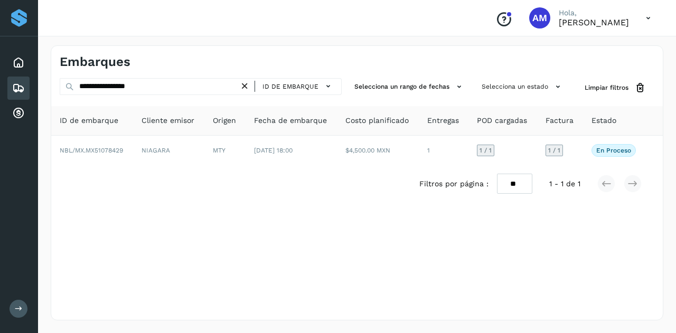
click at [244, 84] on icon at bounding box center [244, 86] width 11 height 11
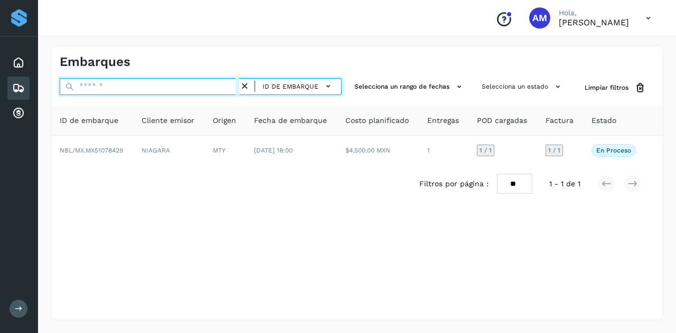
click at [222, 86] on input "text" at bounding box center [150, 86] width 180 height 17
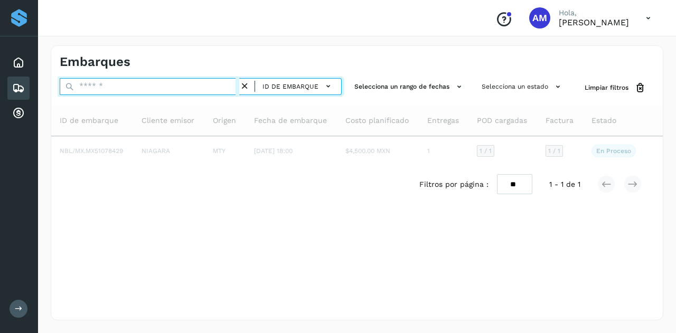
paste input "**********"
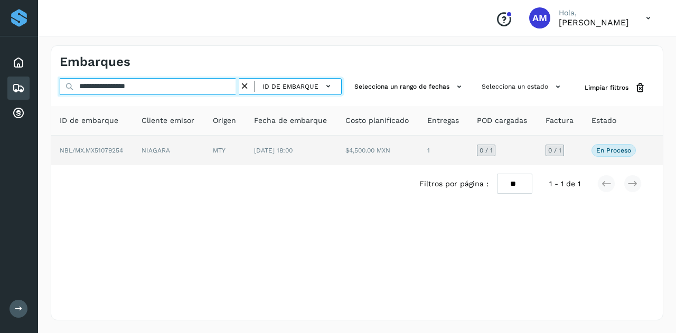
type input "**********"
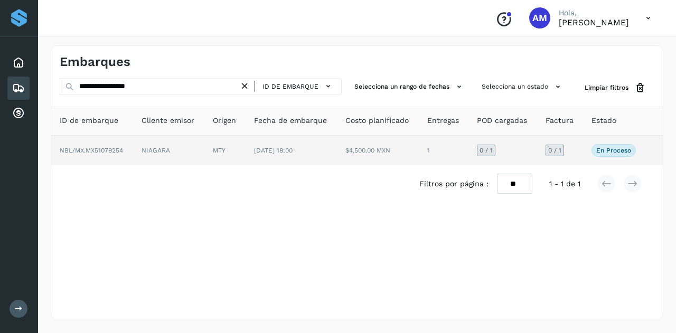
click at [178, 150] on td "NIAGARA" at bounding box center [168, 151] width 71 height 30
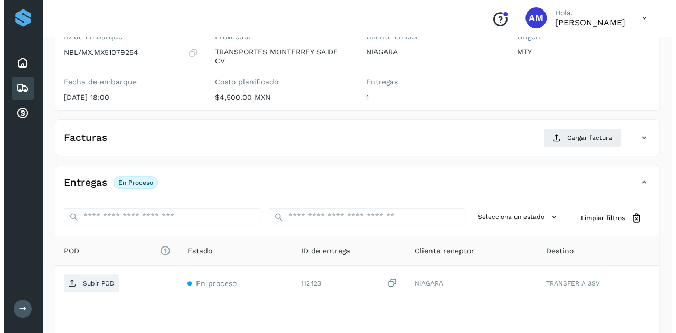
scroll to position [174, 0]
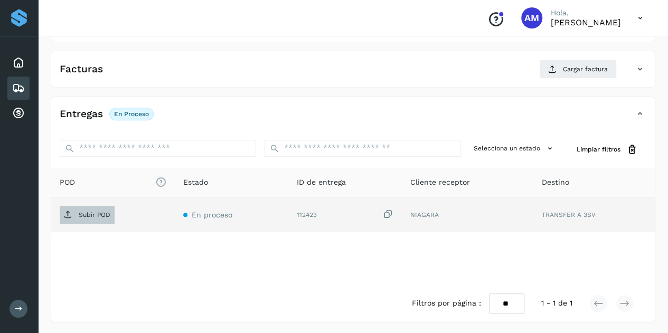
click at [98, 215] on p "Subir POD" at bounding box center [95, 214] width 32 height 7
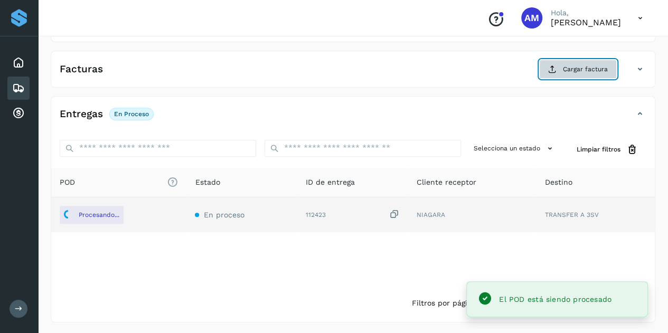
click at [567, 66] on span "Cargar factura" at bounding box center [585, 69] width 45 height 10
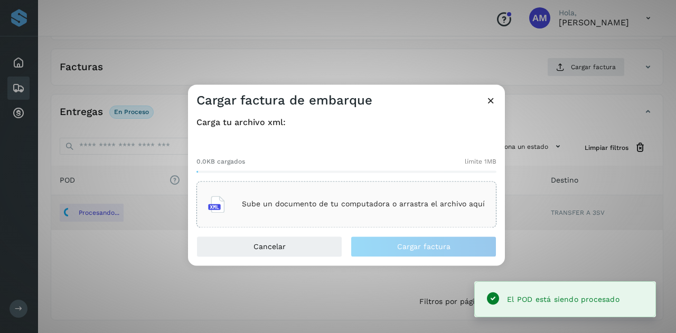
click at [412, 194] on div "Sube un documento de tu computadora o arrastra el archivo aquí" at bounding box center [346, 204] width 277 height 29
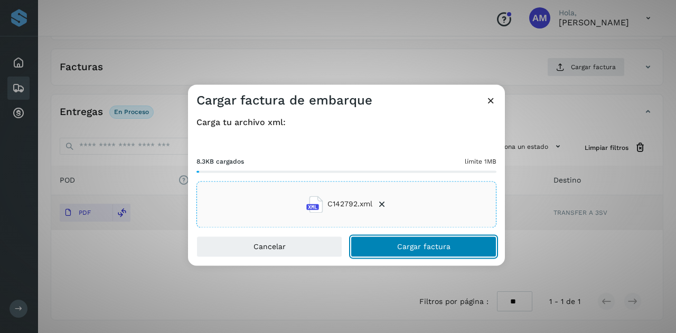
click at [376, 250] on button "Cargar factura" at bounding box center [424, 246] width 146 height 21
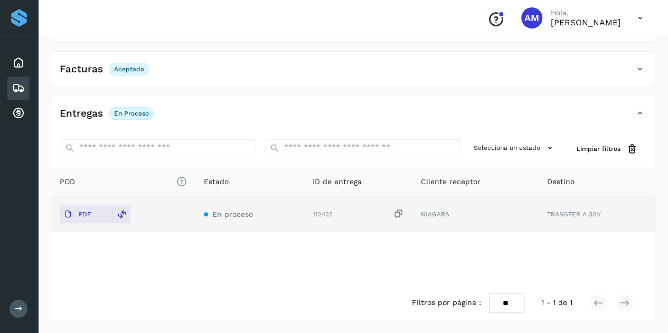
scroll to position [0, 0]
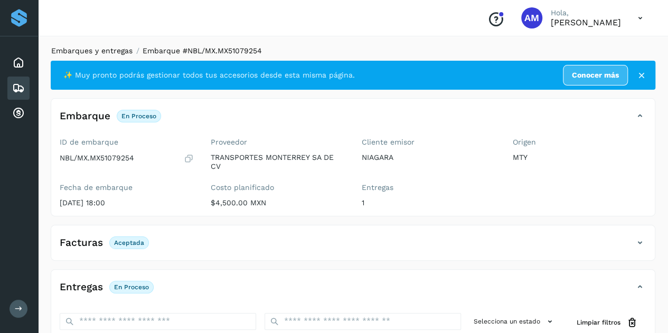
click at [103, 55] on link "Embarques y entregas" at bounding box center [91, 50] width 81 height 8
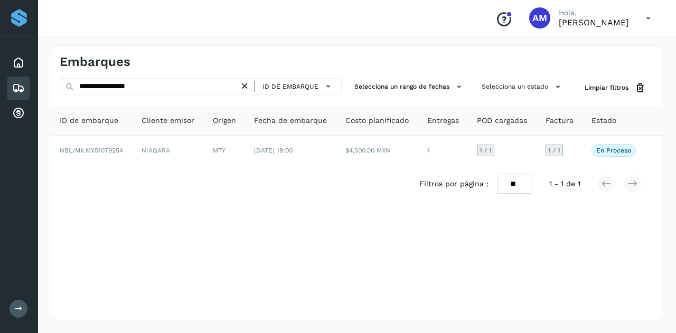
click at [250, 87] on icon at bounding box center [244, 86] width 11 height 11
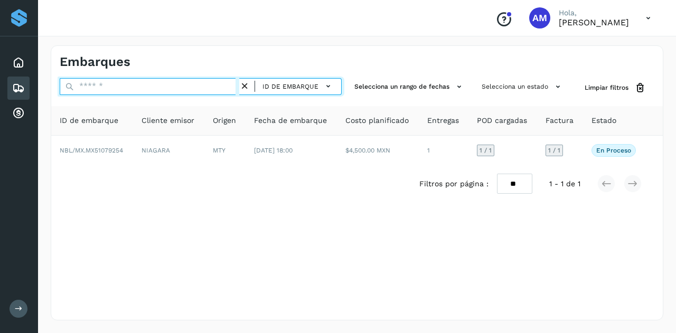
click at [199, 87] on input "text" at bounding box center [150, 86] width 180 height 17
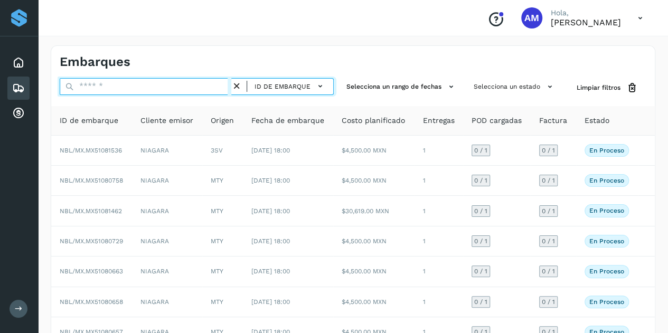
paste input "**********"
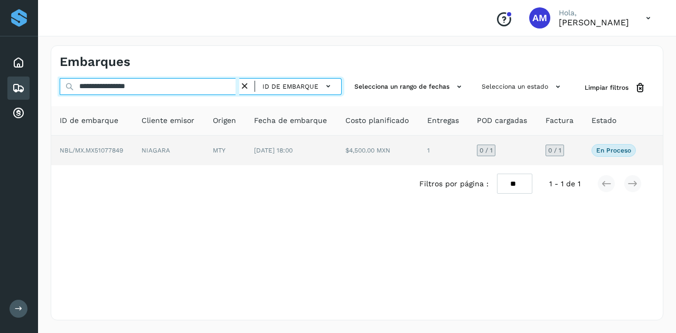
type input "**********"
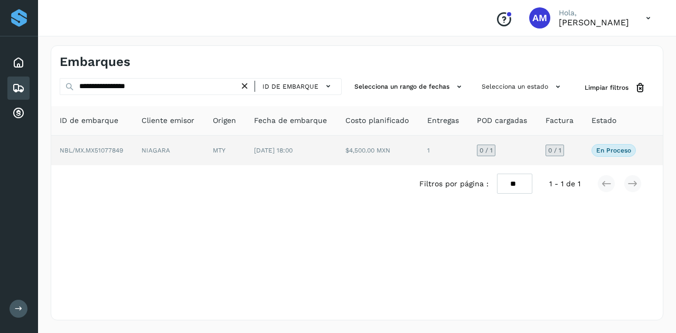
click at [197, 146] on td "NIAGARA" at bounding box center [168, 151] width 71 height 30
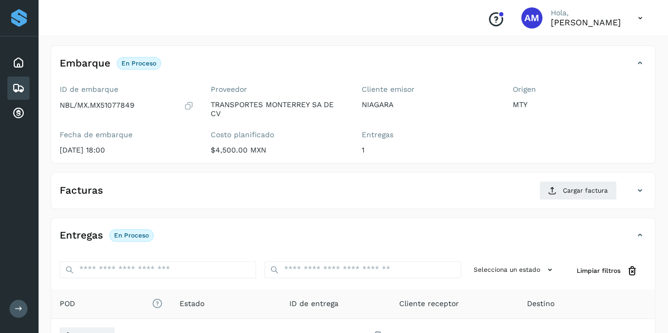
scroll to position [106, 0]
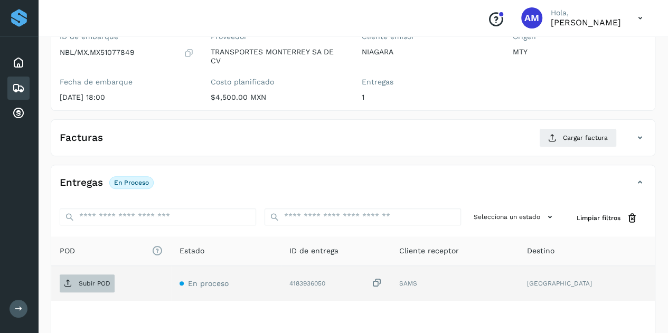
click at [98, 280] on p "Subir POD" at bounding box center [95, 283] width 32 height 7
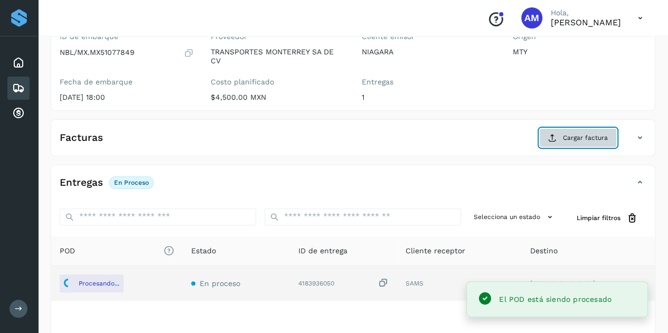
click at [570, 135] on span "Cargar factura" at bounding box center [585, 138] width 45 height 10
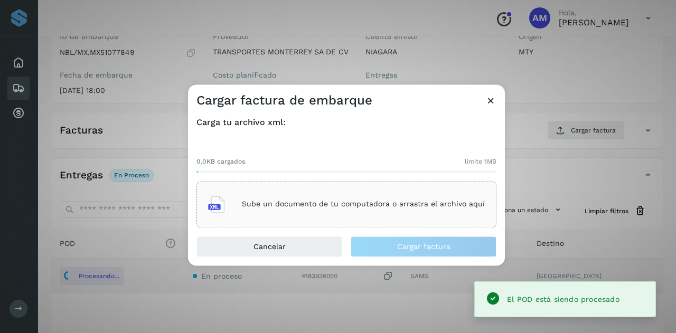
click at [335, 209] on p "Sube un documento de tu computadora o arrastra el archivo aquí" at bounding box center [363, 204] width 243 height 9
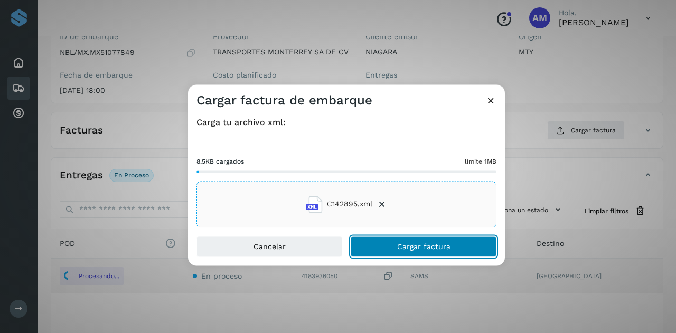
click at [380, 244] on button "Cargar factura" at bounding box center [424, 246] width 146 height 21
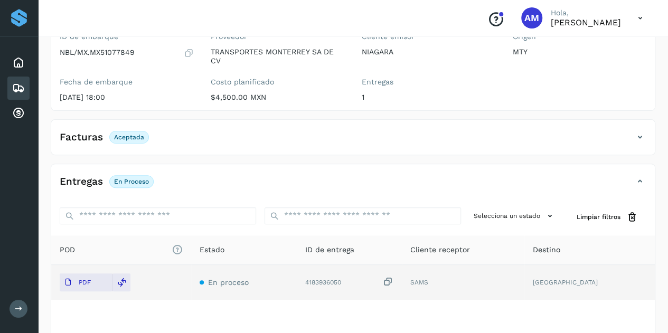
scroll to position [0, 0]
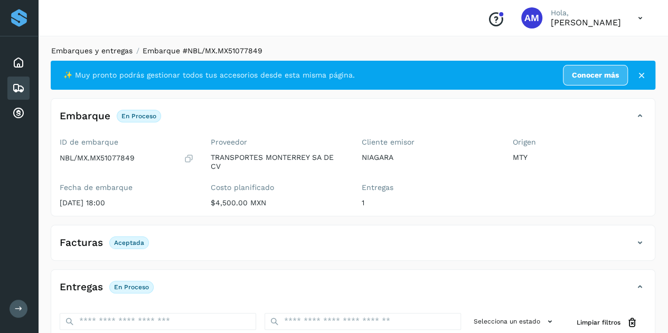
click at [98, 49] on link "Embarques y entregas" at bounding box center [91, 50] width 81 height 8
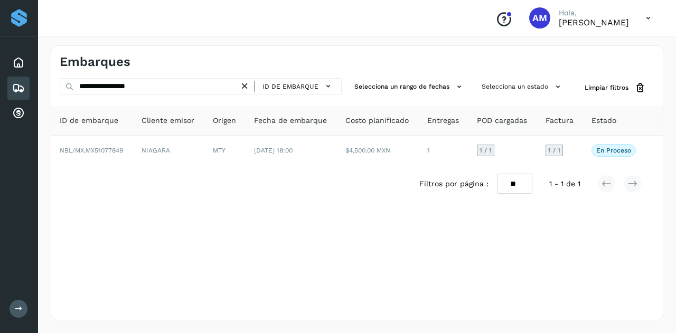
click at [250, 85] on icon at bounding box center [244, 86] width 11 height 11
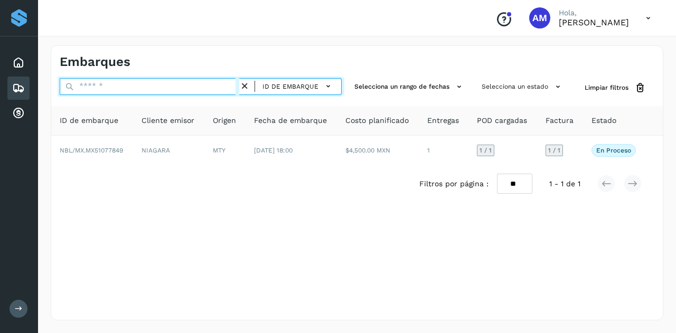
click at [206, 85] on input "text" at bounding box center [150, 86] width 180 height 17
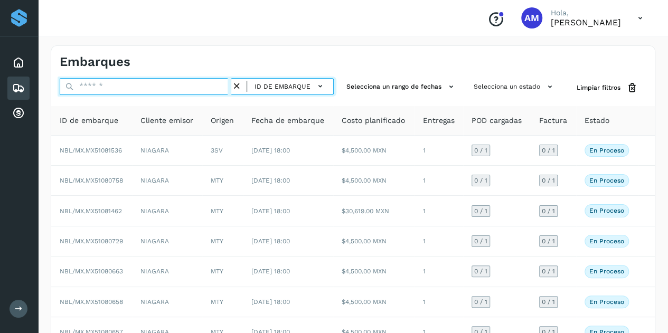
paste input "**********"
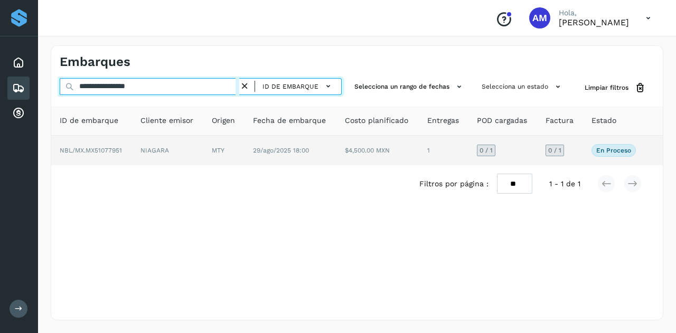
type input "**********"
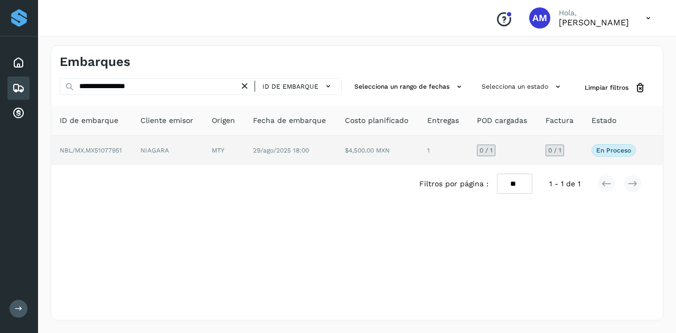
click at [172, 147] on td "NIAGARA" at bounding box center [167, 151] width 71 height 30
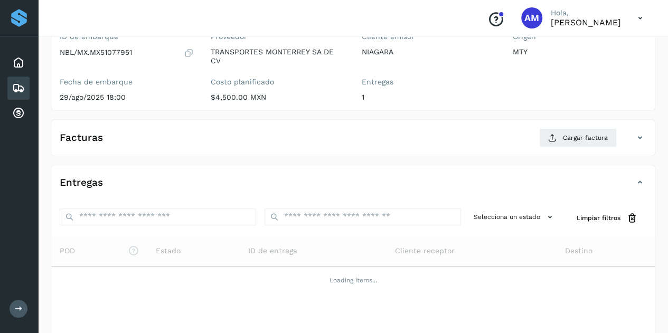
scroll to position [158, 0]
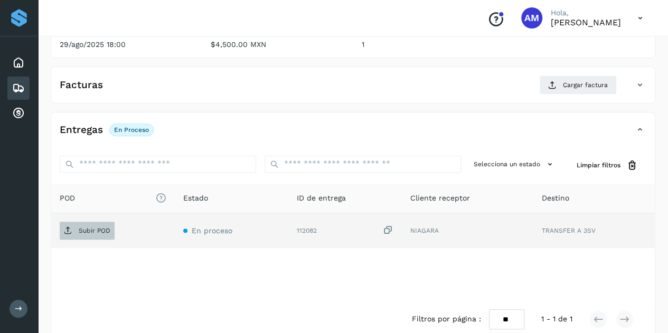
click at [111, 227] on span "Subir POD" at bounding box center [87, 230] width 55 height 17
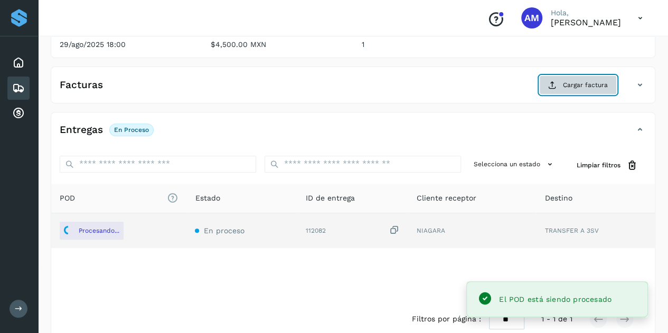
click at [590, 83] on span "Cargar factura" at bounding box center [585, 85] width 45 height 10
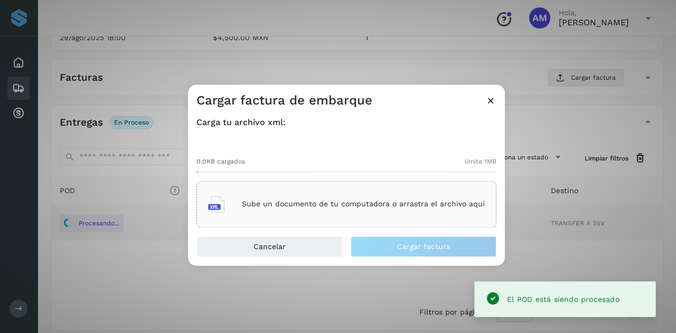
click at [345, 214] on div "Sube un documento de tu computadora o arrastra el archivo aquí" at bounding box center [346, 204] width 277 height 29
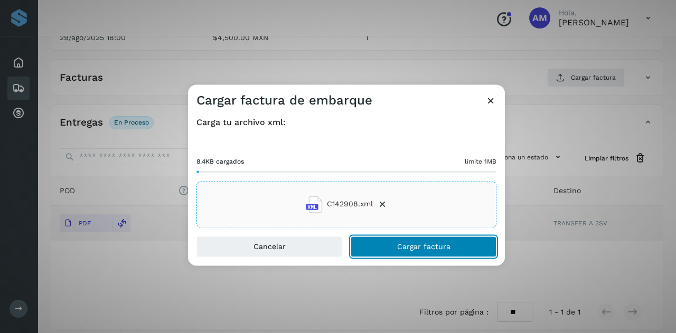
click at [376, 245] on button "Cargar factura" at bounding box center [424, 246] width 146 height 21
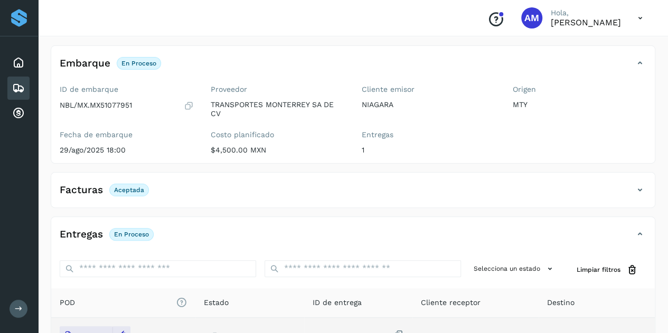
scroll to position [0, 0]
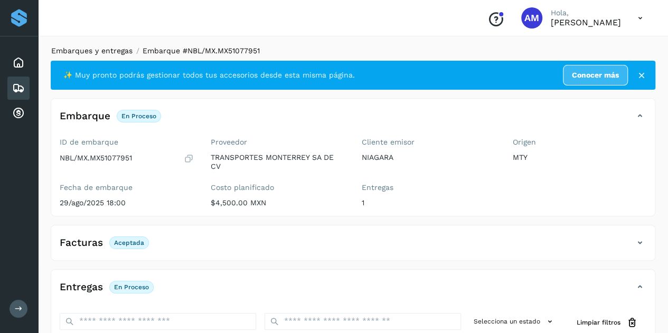
click at [106, 48] on link "Embarques y entregas" at bounding box center [91, 50] width 81 height 8
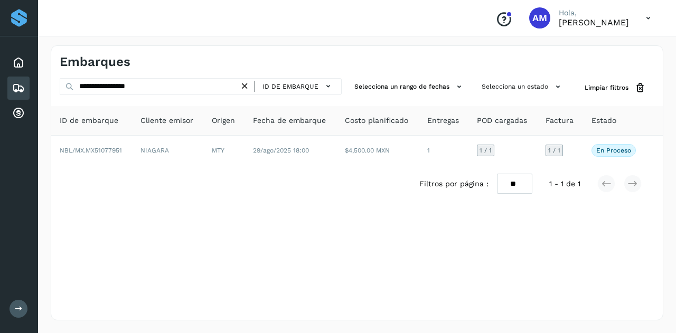
click at [248, 90] on icon at bounding box center [244, 86] width 11 height 11
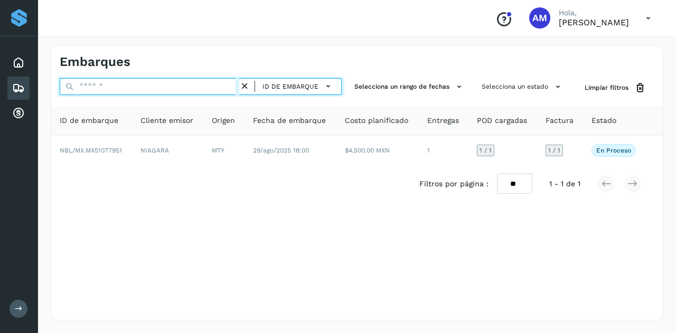
click at [223, 90] on input "text" at bounding box center [150, 86] width 180 height 17
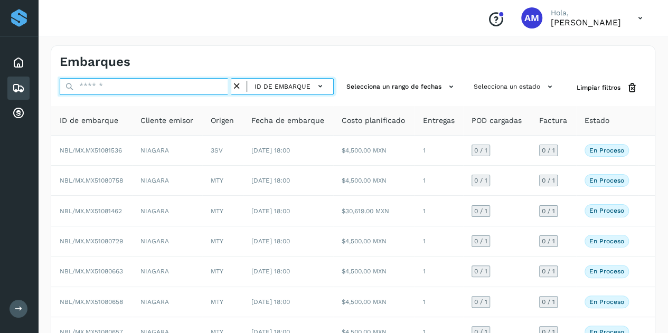
paste input "**********"
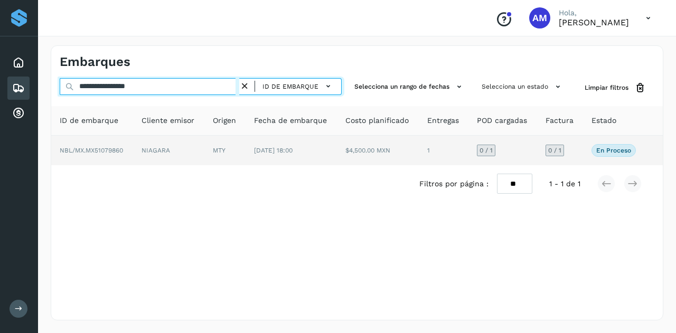
type input "**********"
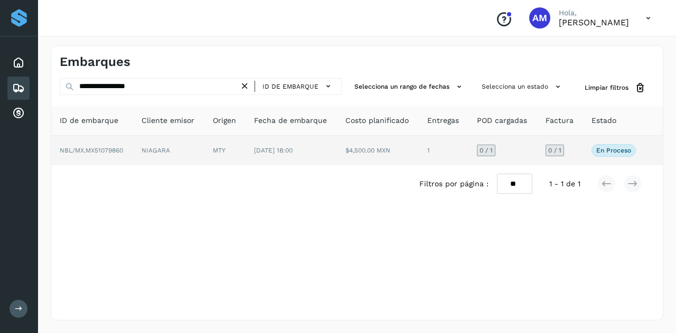
click at [164, 146] on td "NIAGARA" at bounding box center [168, 151] width 71 height 30
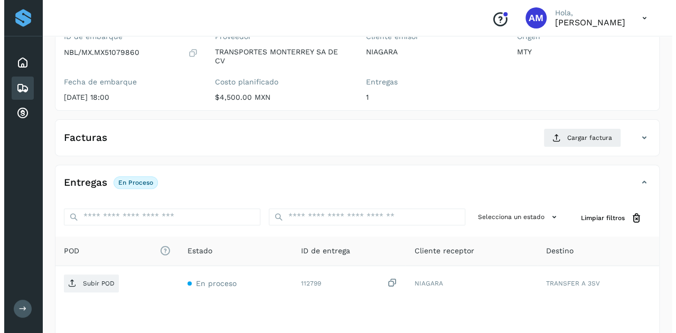
scroll to position [174, 0]
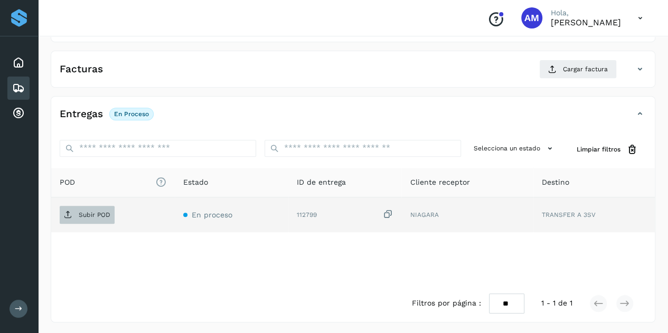
click at [89, 211] on p "Subir POD" at bounding box center [95, 214] width 32 height 7
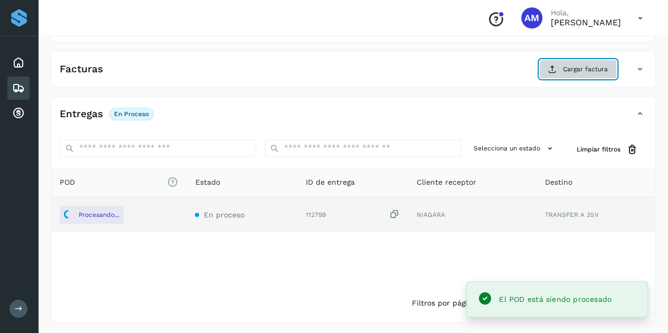
click at [582, 66] on span "Cargar factura" at bounding box center [585, 69] width 45 height 10
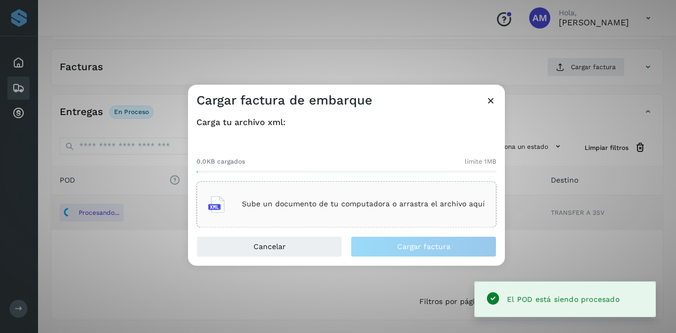
click at [373, 207] on p "Sube un documento de tu computadora o arrastra el archivo aquí" at bounding box center [363, 204] width 243 height 9
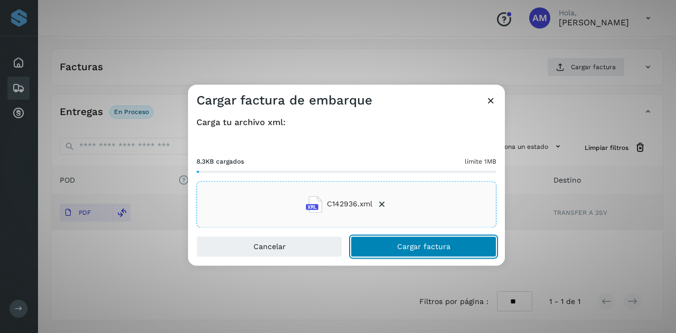
click at [381, 247] on button "Cargar factura" at bounding box center [424, 246] width 146 height 21
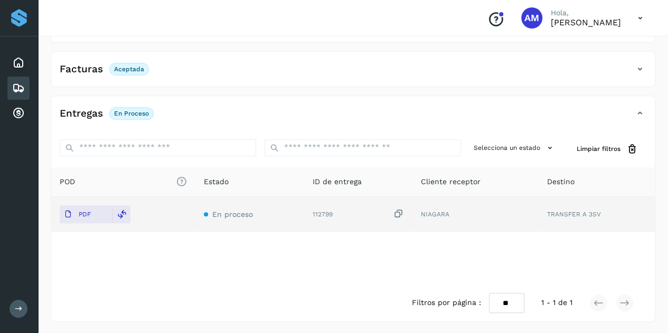
scroll to position [121, 0]
